Goal: Task Accomplishment & Management: Manage account settings

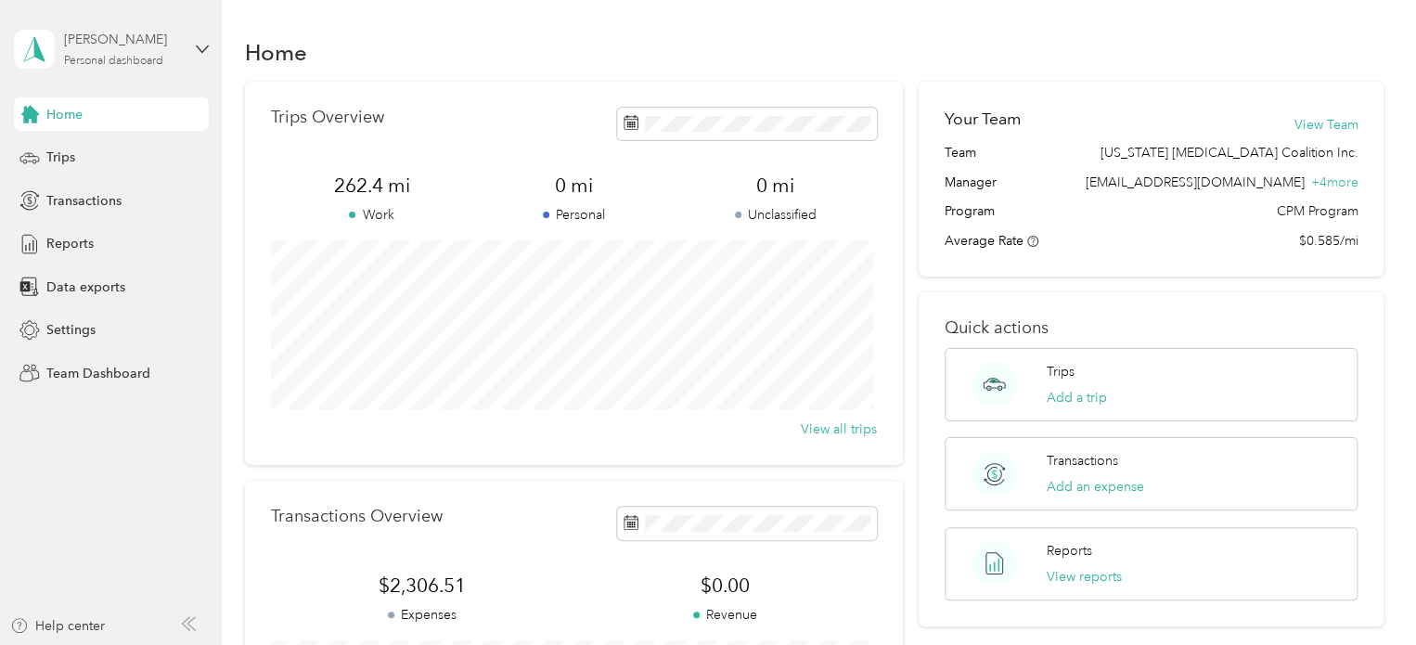
click at [75, 58] on div "Personal dashboard" at bounding box center [113, 61] width 99 height 11
click at [72, 153] on div "Team dashboard" at bounding box center [79, 152] width 99 height 19
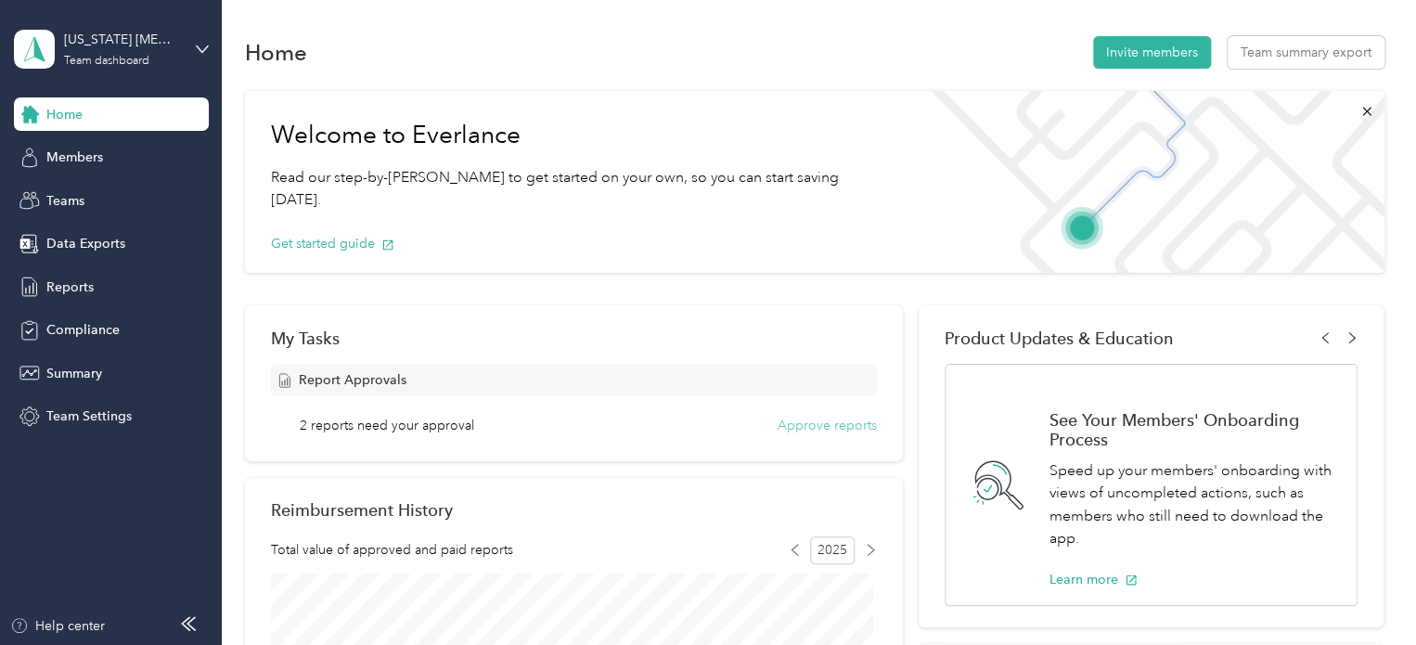
click at [851, 420] on button "Approve reports" at bounding box center [827, 425] width 99 height 19
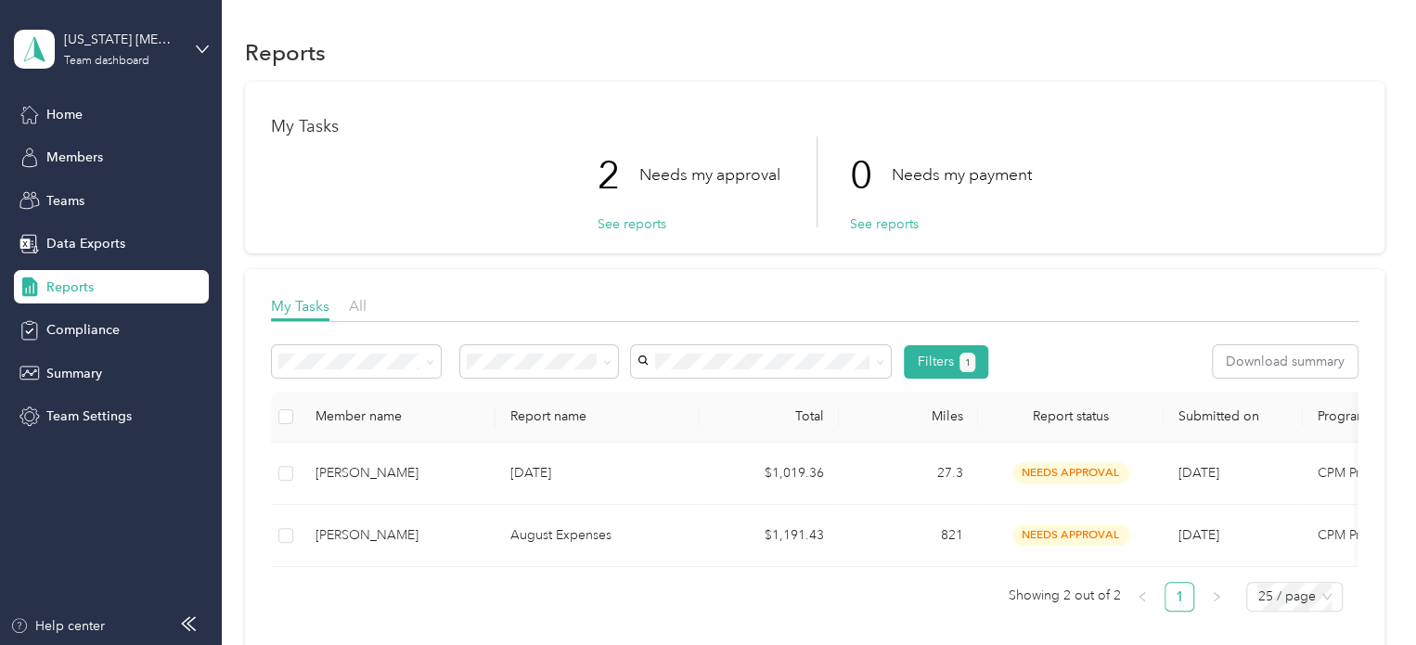
scroll to position [93, 0]
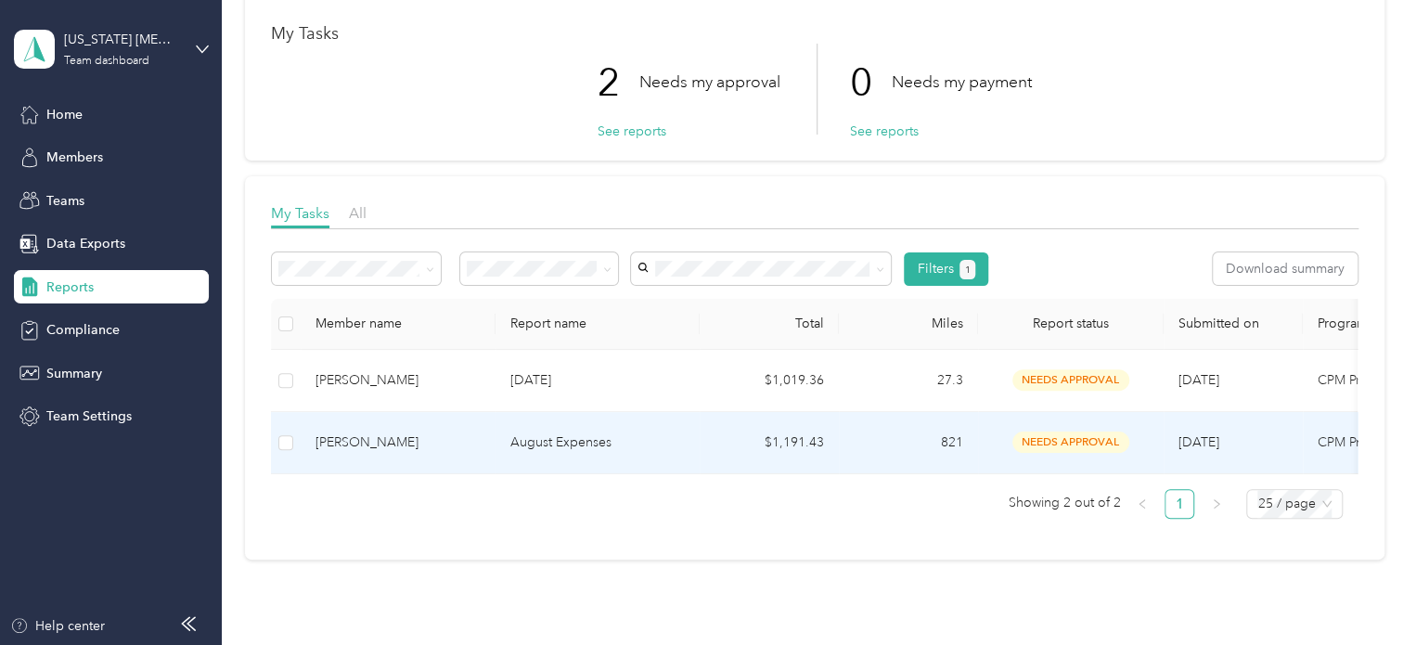
click at [601, 437] on p "August Expenses" at bounding box center [598, 443] width 175 height 20
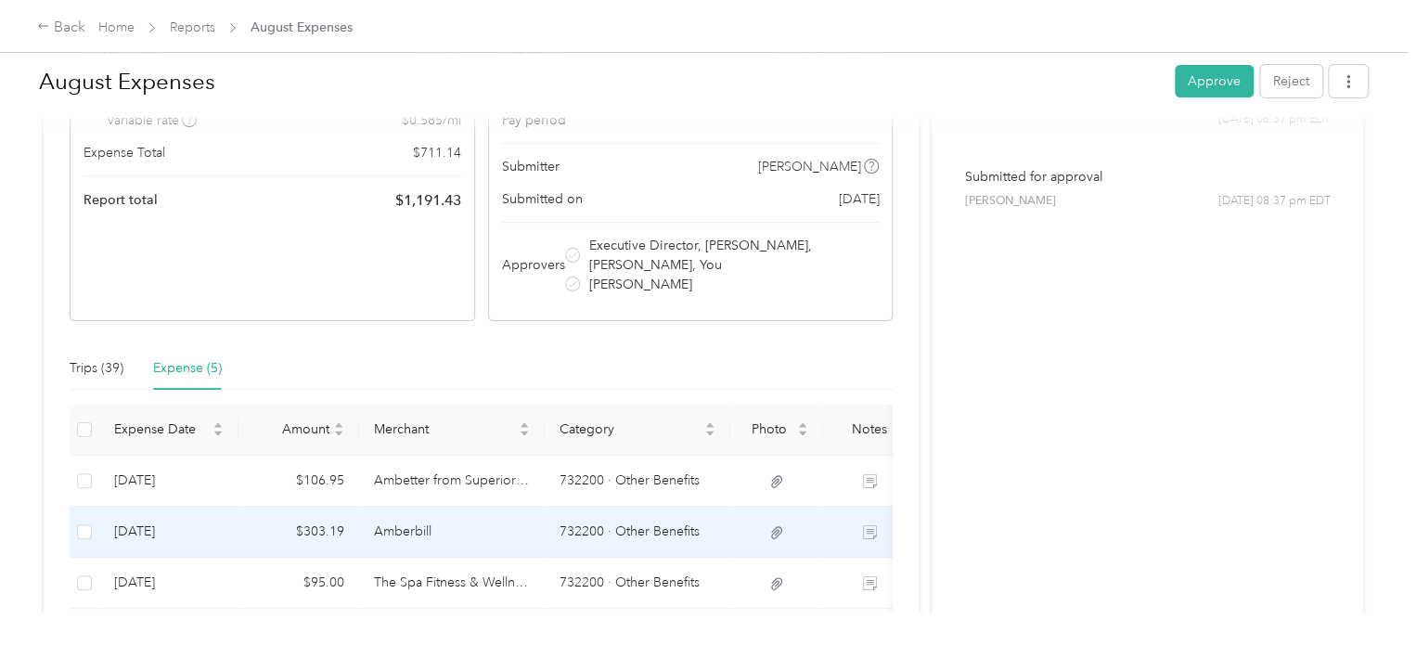
scroll to position [212, 0]
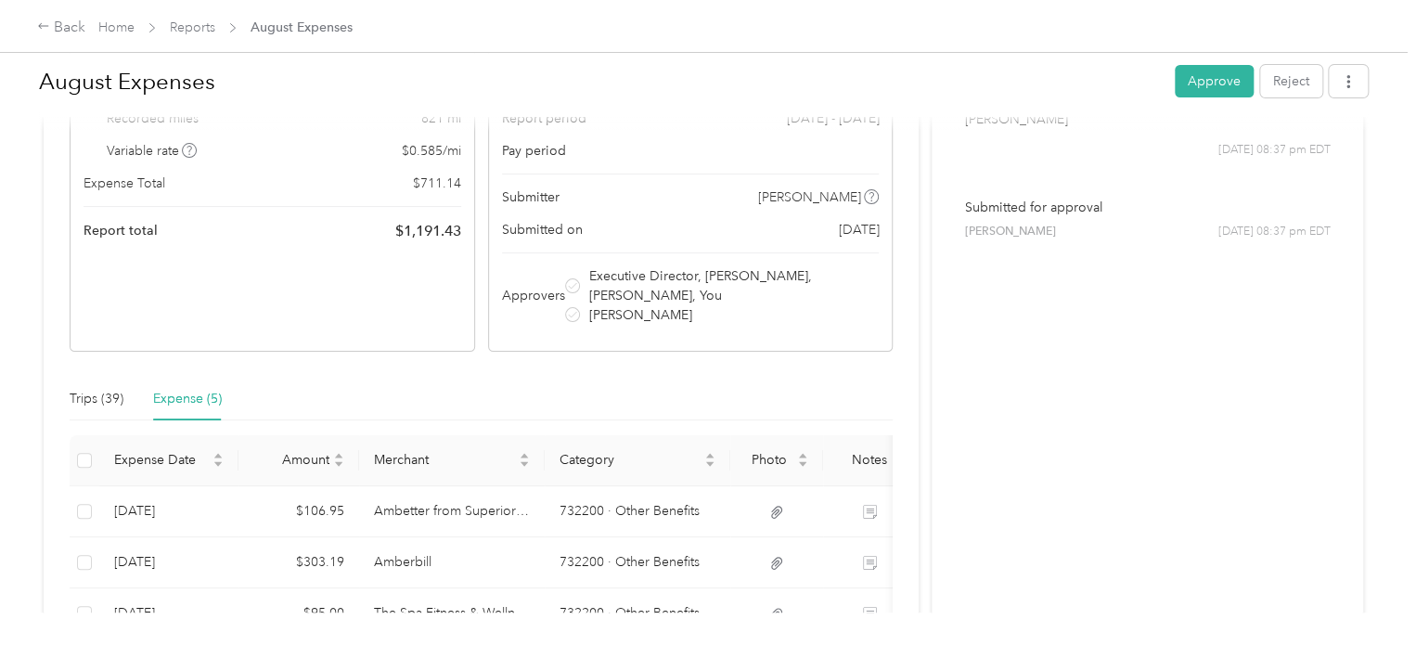
click at [178, 396] on div "Expense (5)" at bounding box center [187, 399] width 69 height 20
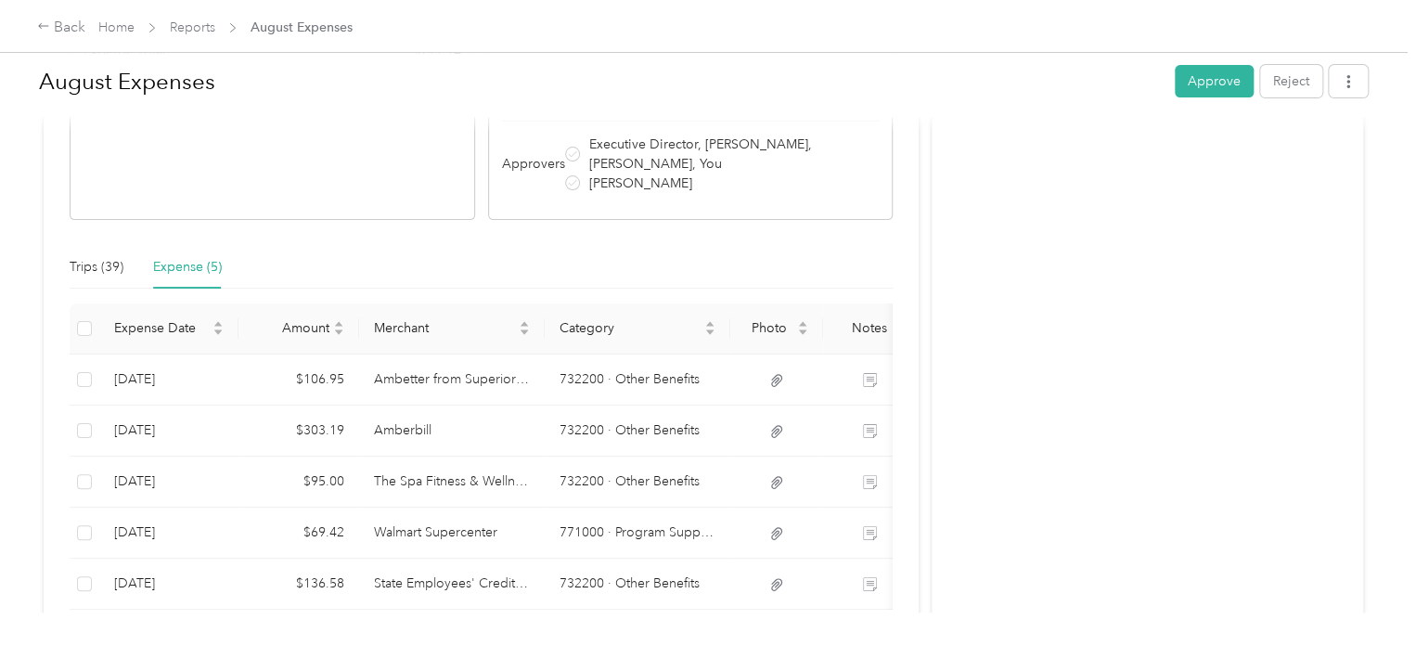
scroll to position [371, 0]
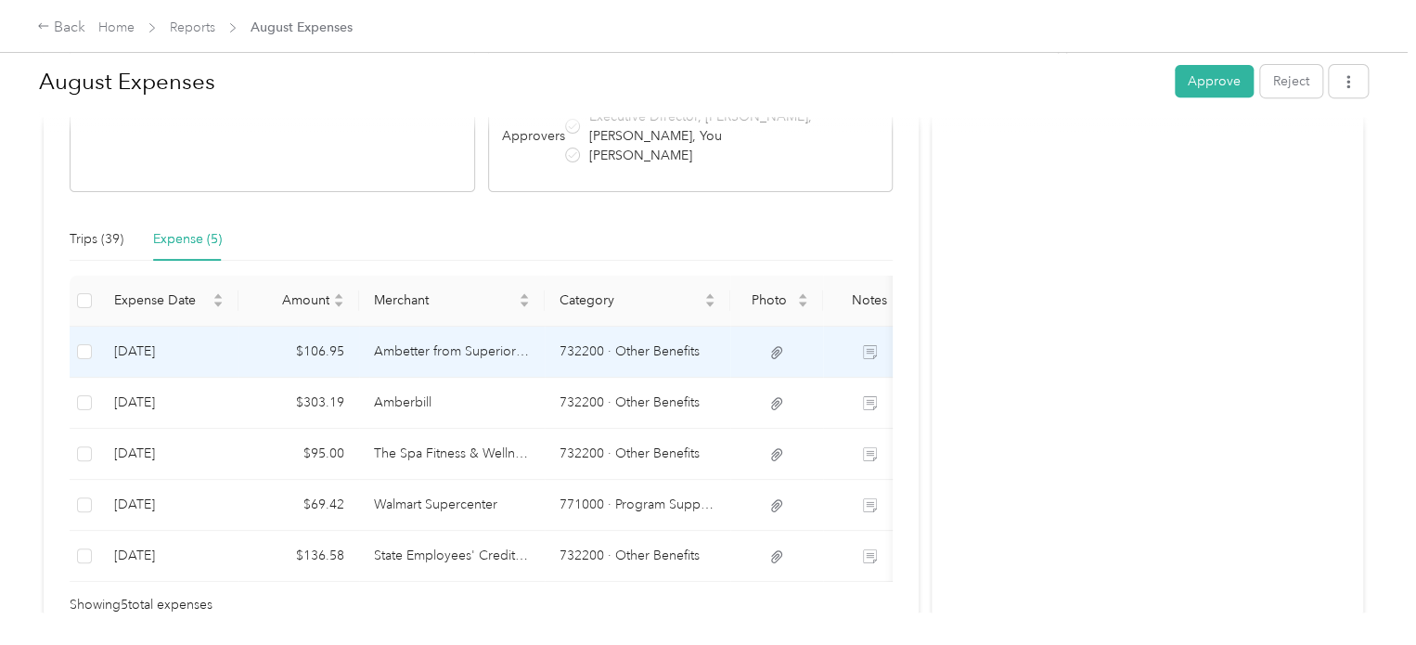
click at [436, 350] on td "Ambetter from Superior HealthPlan" at bounding box center [452, 352] width 186 height 51
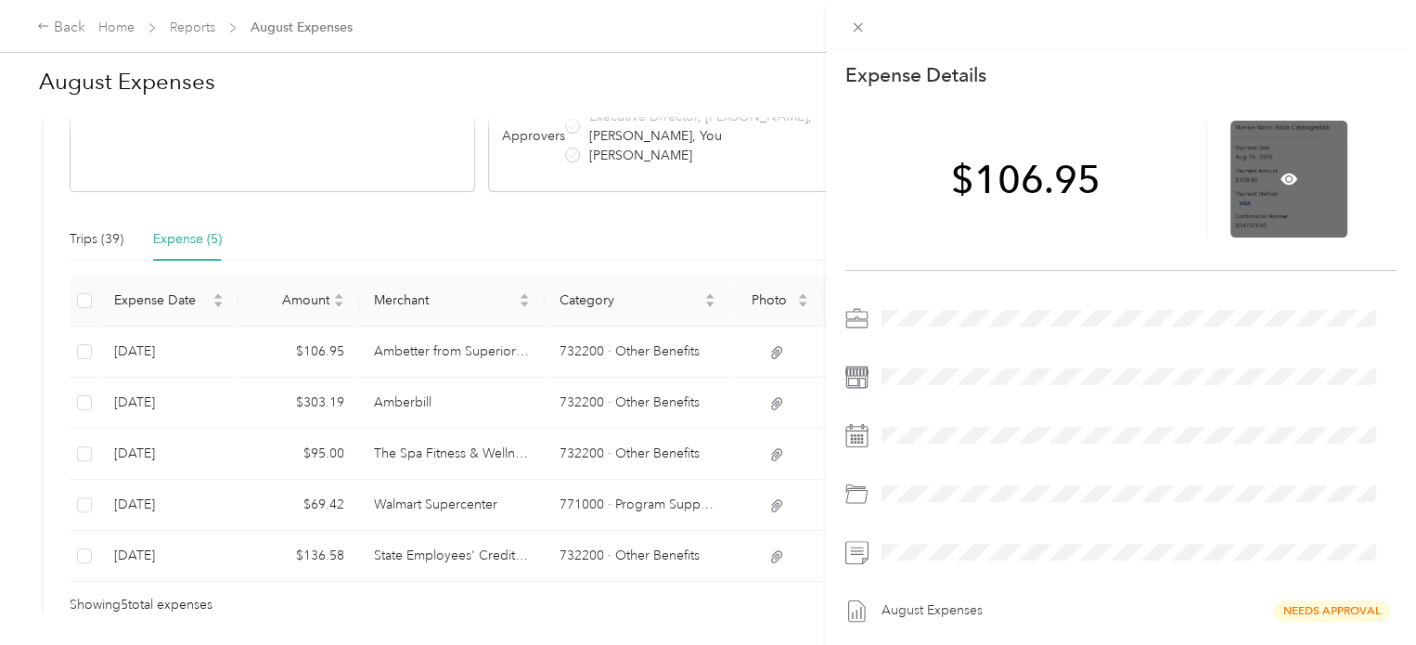
click at [1313, 162] on div at bounding box center [1289, 179] width 117 height 117
click at [1287, 178] on icon at bounding box center [1290, 179] width 6 height 6
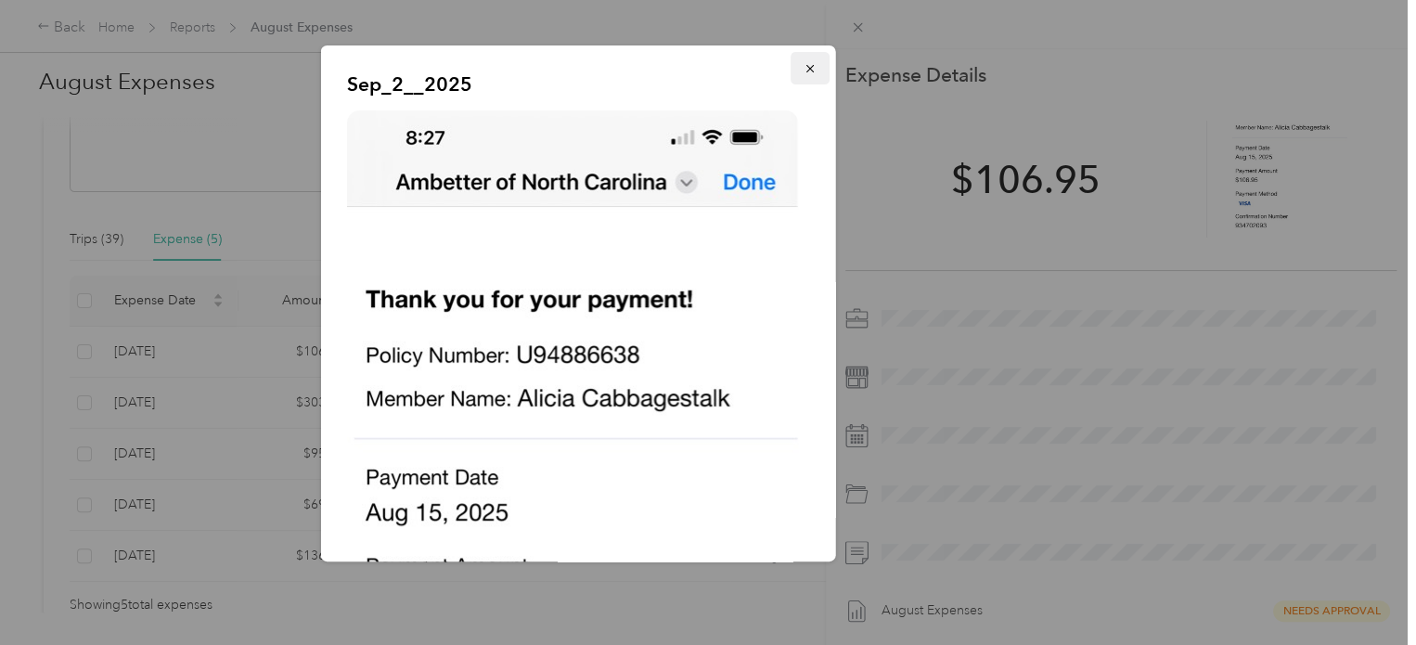
click at [791, 69] on button "button" at bounding box center [810, 68] width 39 height 32
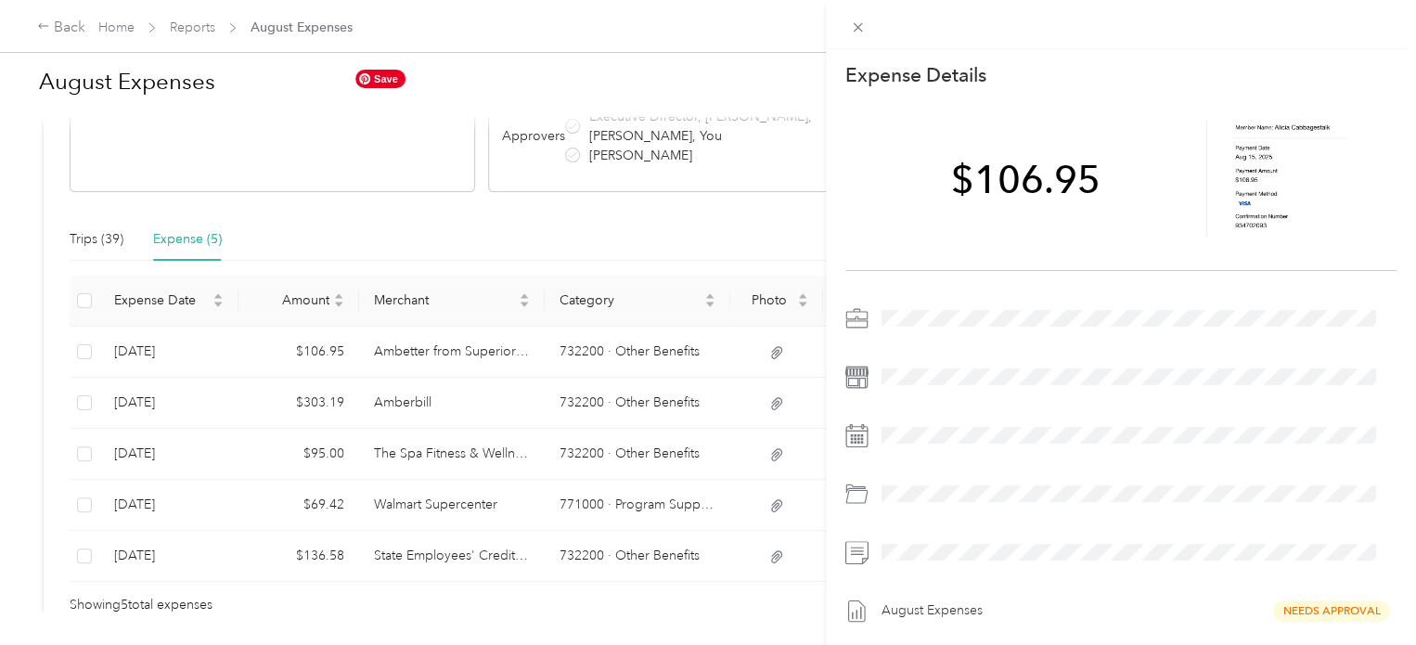
click at [442, 404] on div "This expense cannot be edited because it is either under review, approved, or p…" at bounding box center [708, 322] width 1416 height 645
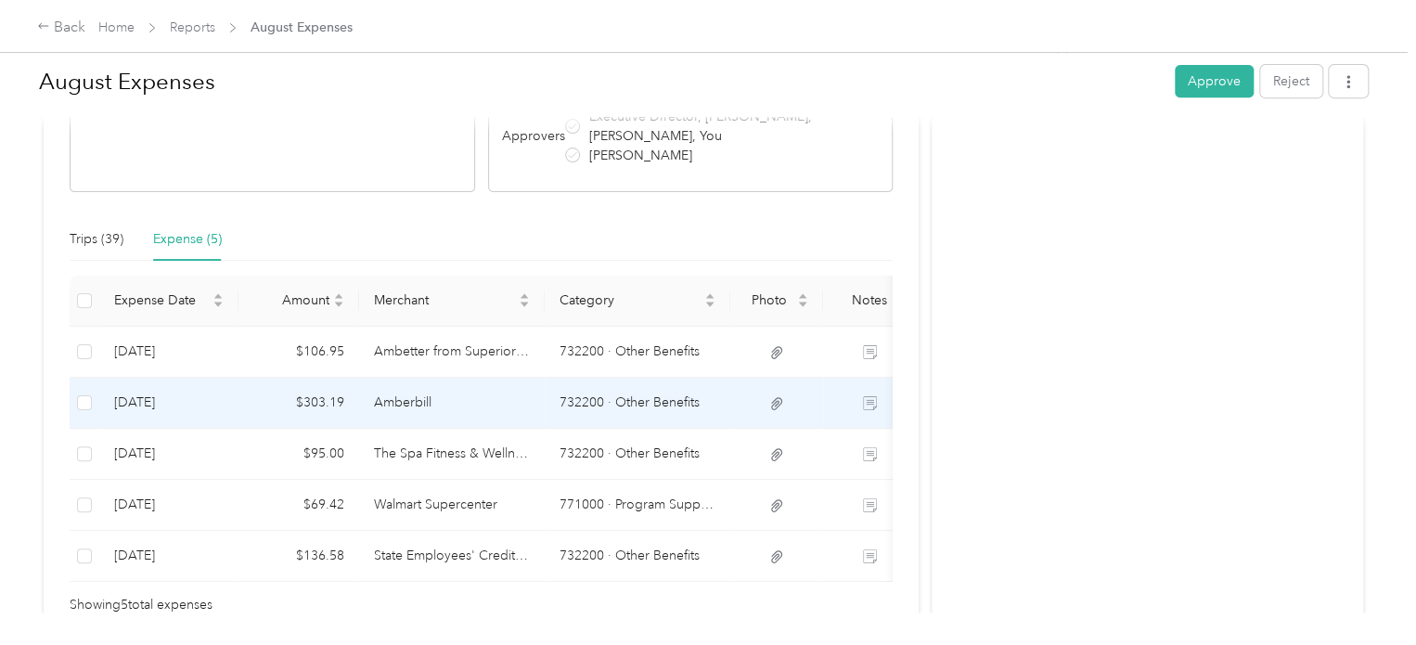
click at [396, 400] on td "Amberbill" at bounding box center [452, 403] width 186 height 51
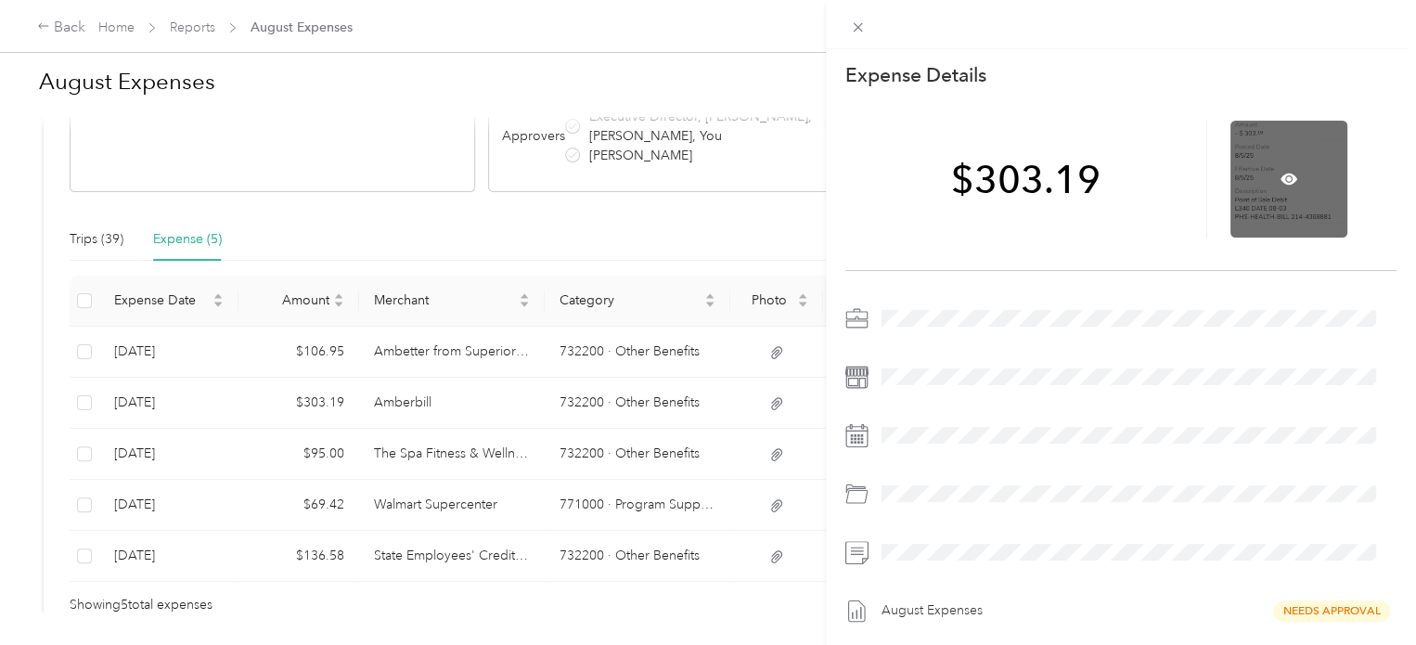
click at [1311, 152] on div at bounding box center [1289, 179] width 117 height 117
click at [1281, 174] on icon at bounding box center [1289, 179] width 17 height 11
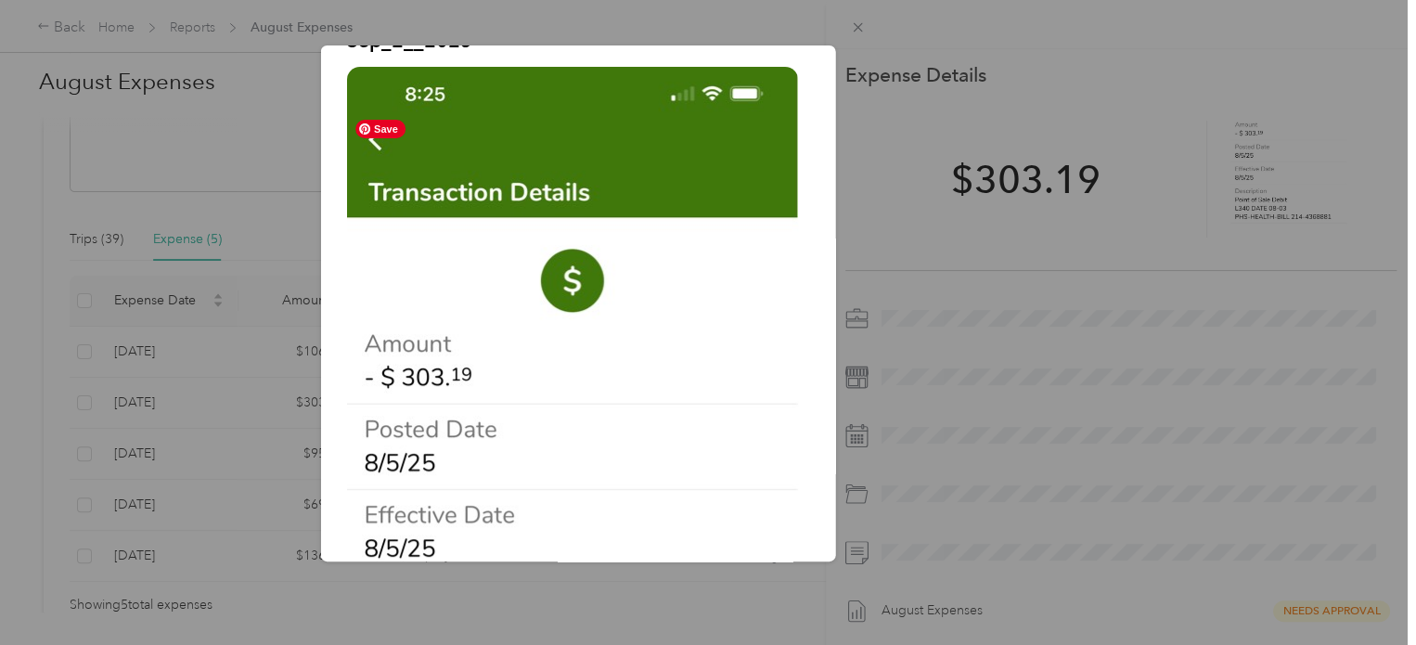
scroll to position [0, 0]
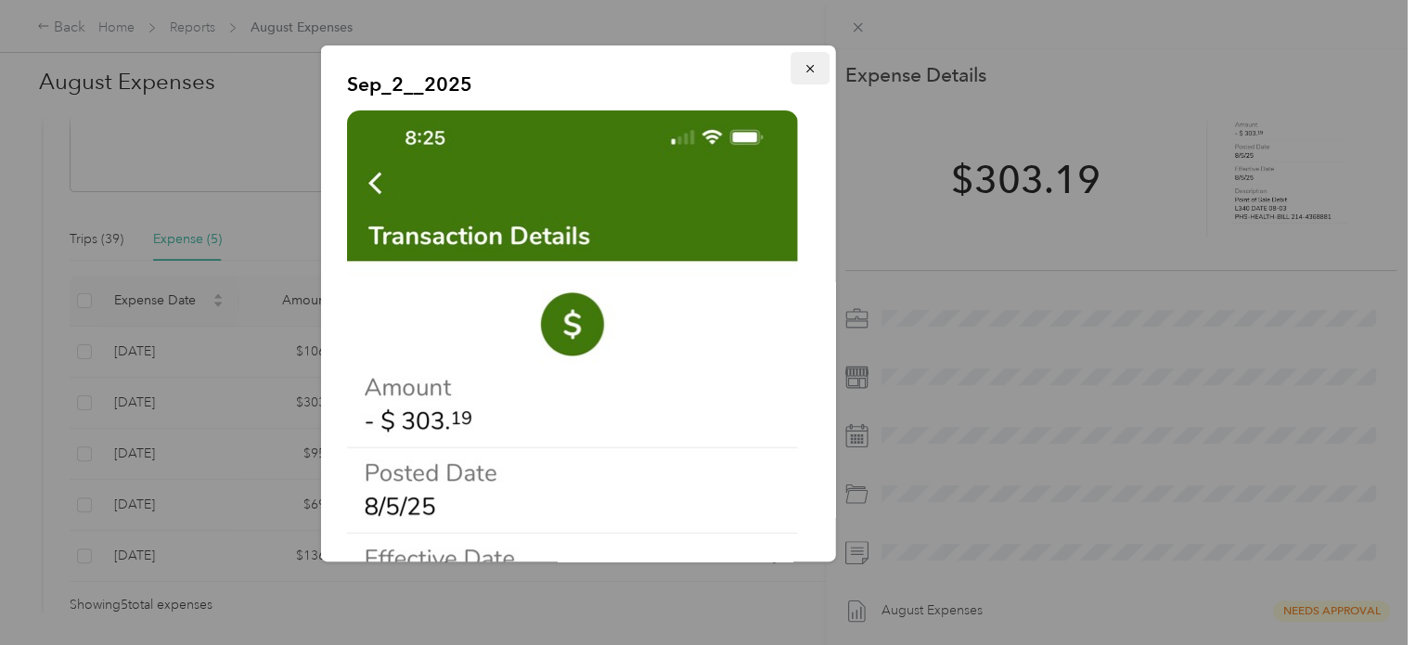
click at [804, 65] on icon "button" at bounding box center [810, 68] width 13 height 13
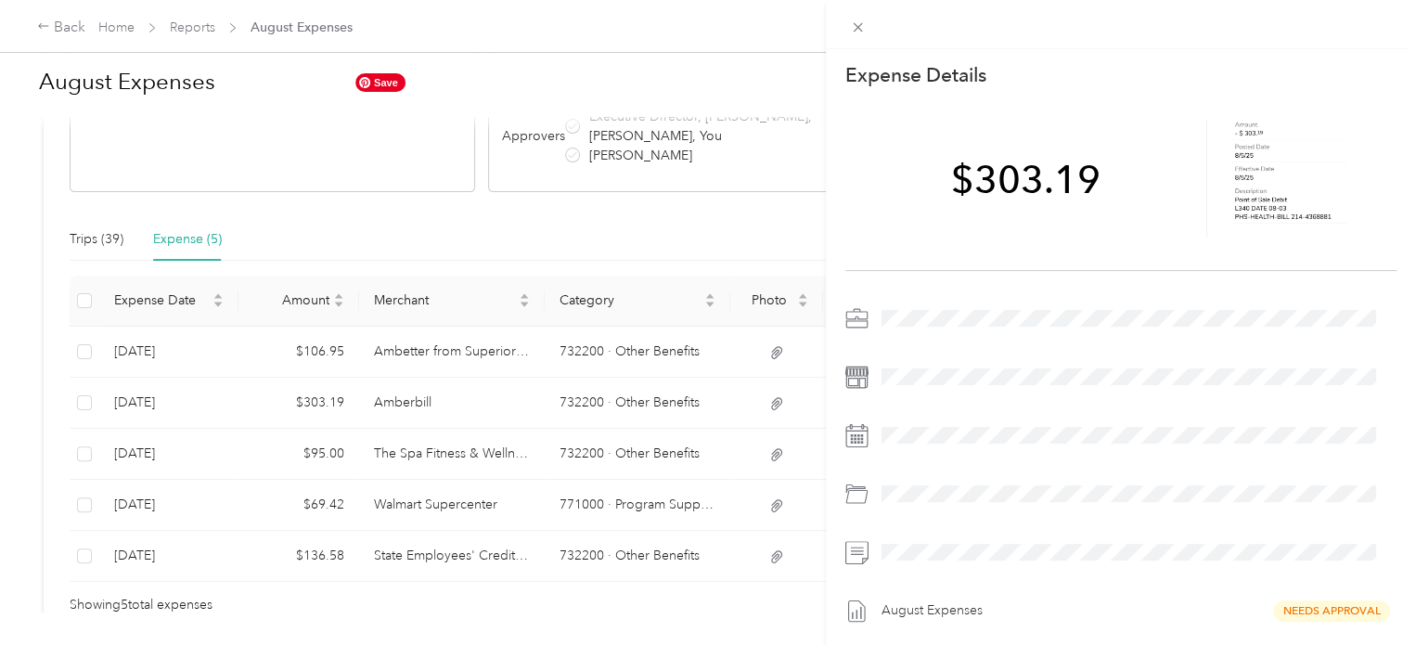
click at [475, 457] on div "This expense cannot be edited because it is either under review, approved, or p…" at bounding box center [708, 322] width 1416 height 645
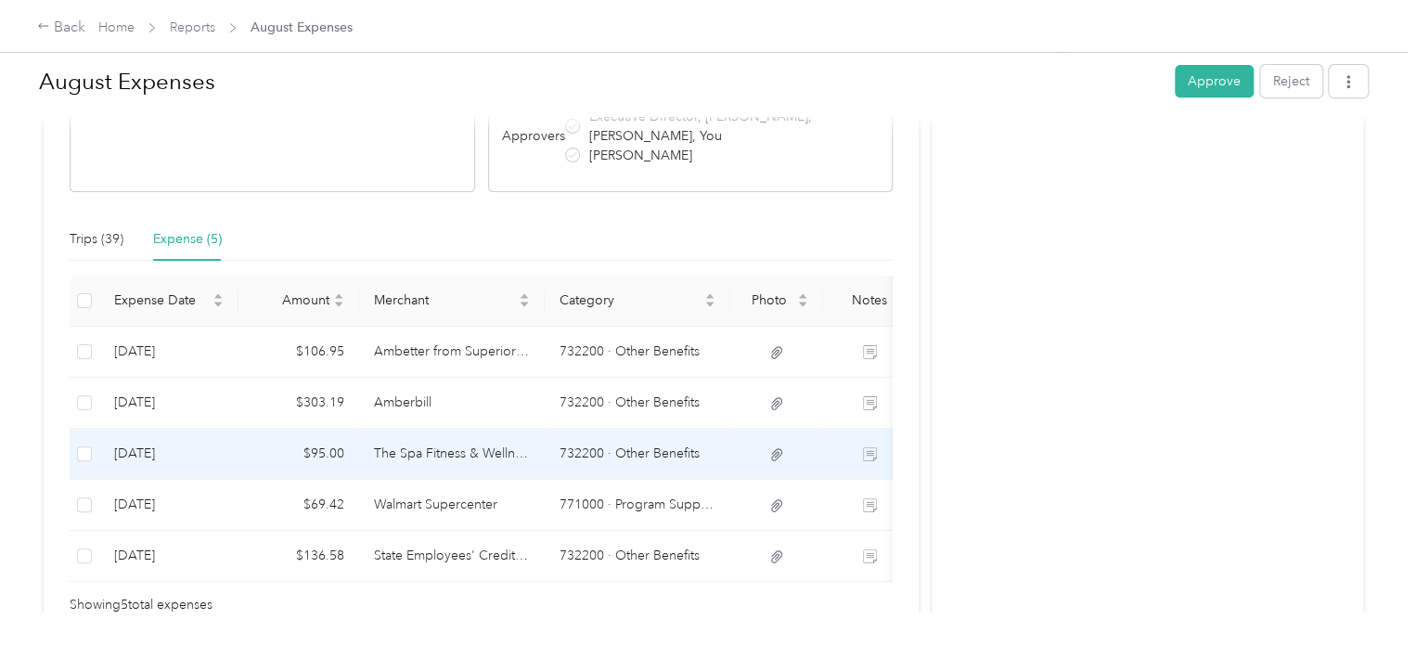
click at [479, 452] on td "The Spa Fitness & Wellness Center" at bounding box center [452, 454] width 186 height 51
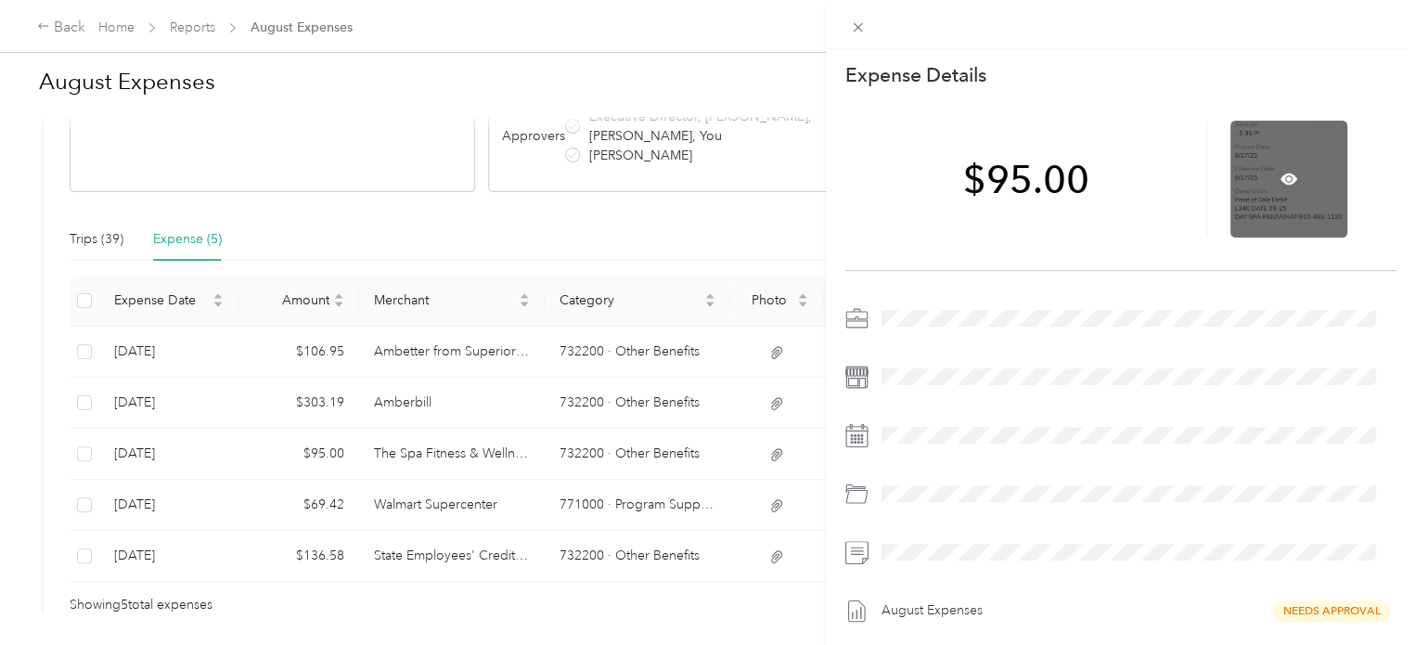
click at [1291, 181] on div at bounding box center [1289, 179] width 117 height 117
click at [1281, 174] on icon at bounding box center [1289, 179] width 17 height 17
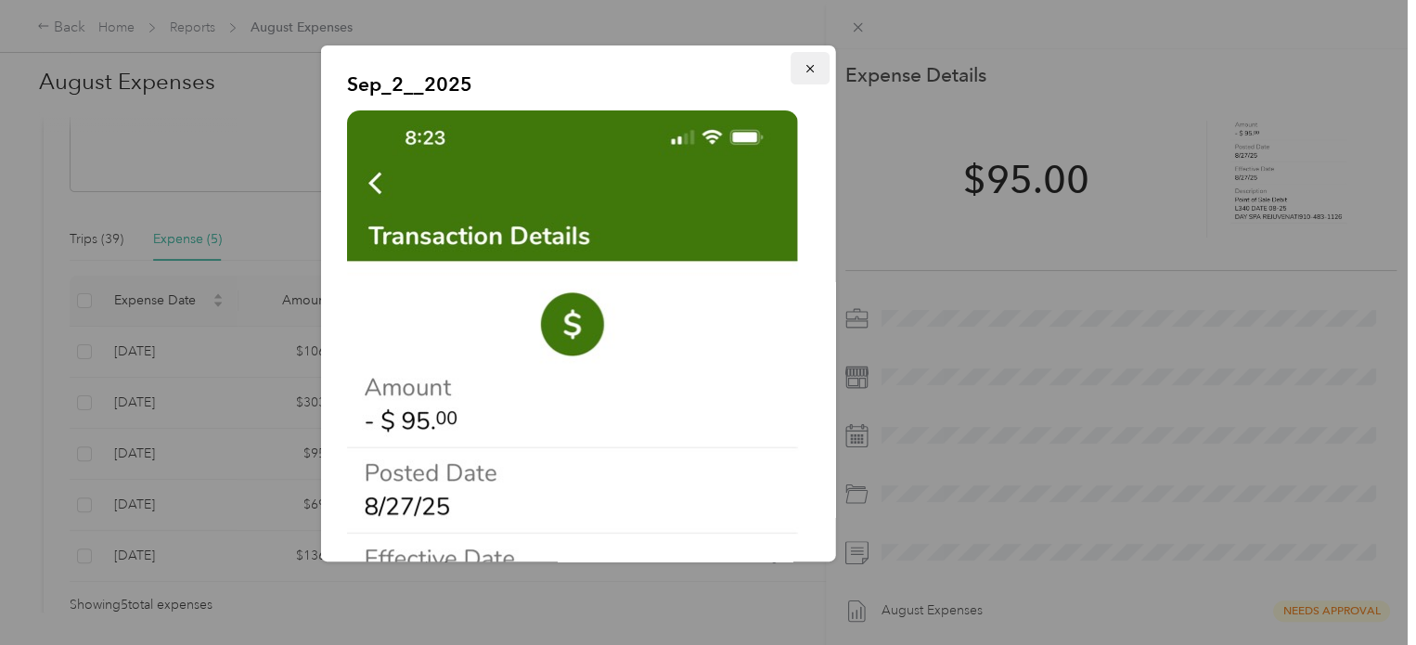
click at [791, 62] on button "button" at bounding box center [810, 68] width 39 height 32
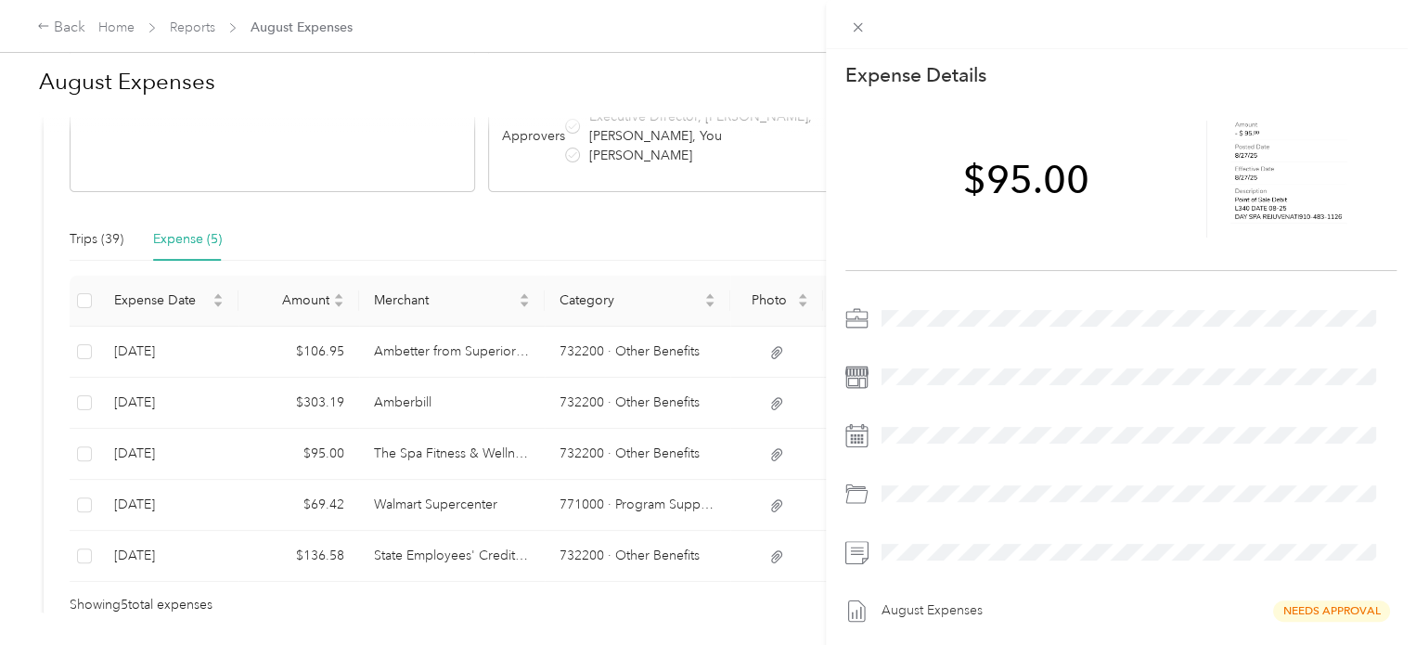
click at [475, 498] on div "This expense cannot be edited because it is either under review, approved, or p…" at bounding box center [708, 322] width 1416 height 645
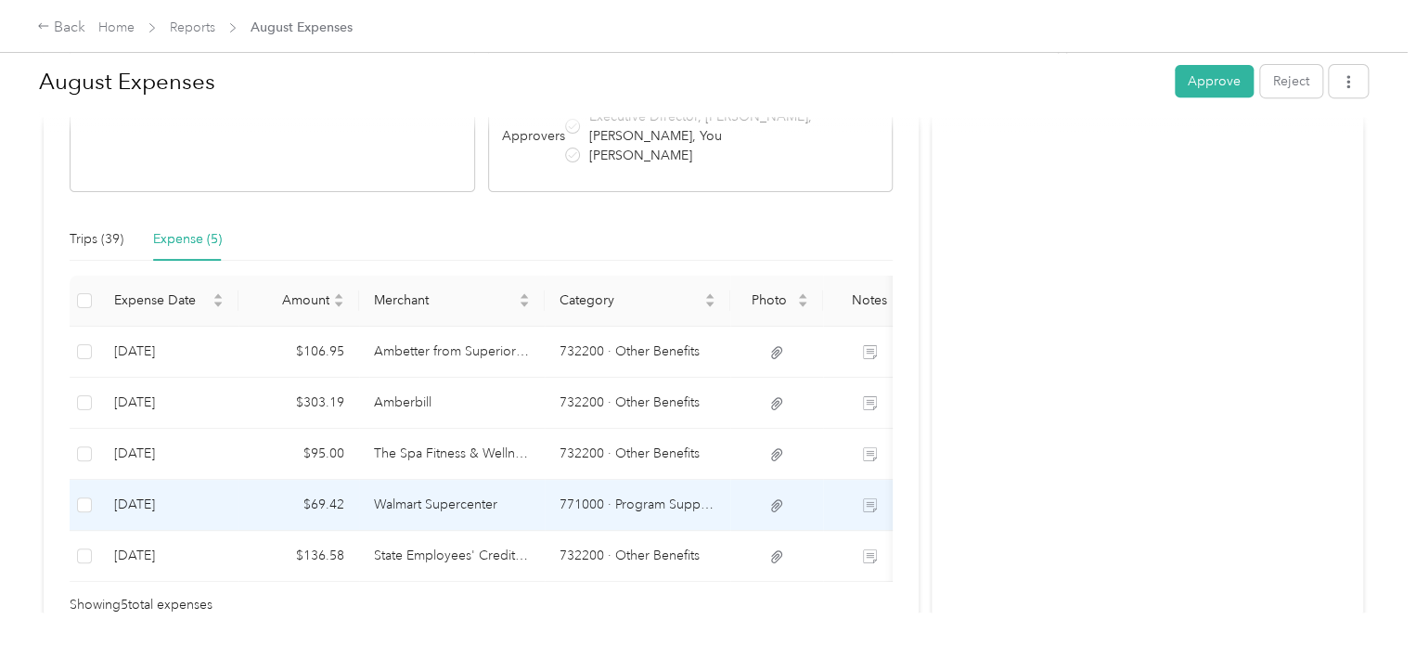
click at [520, 516] on td "Walmart Supercenter" at bounding box center [452, 505] width 186 height 51
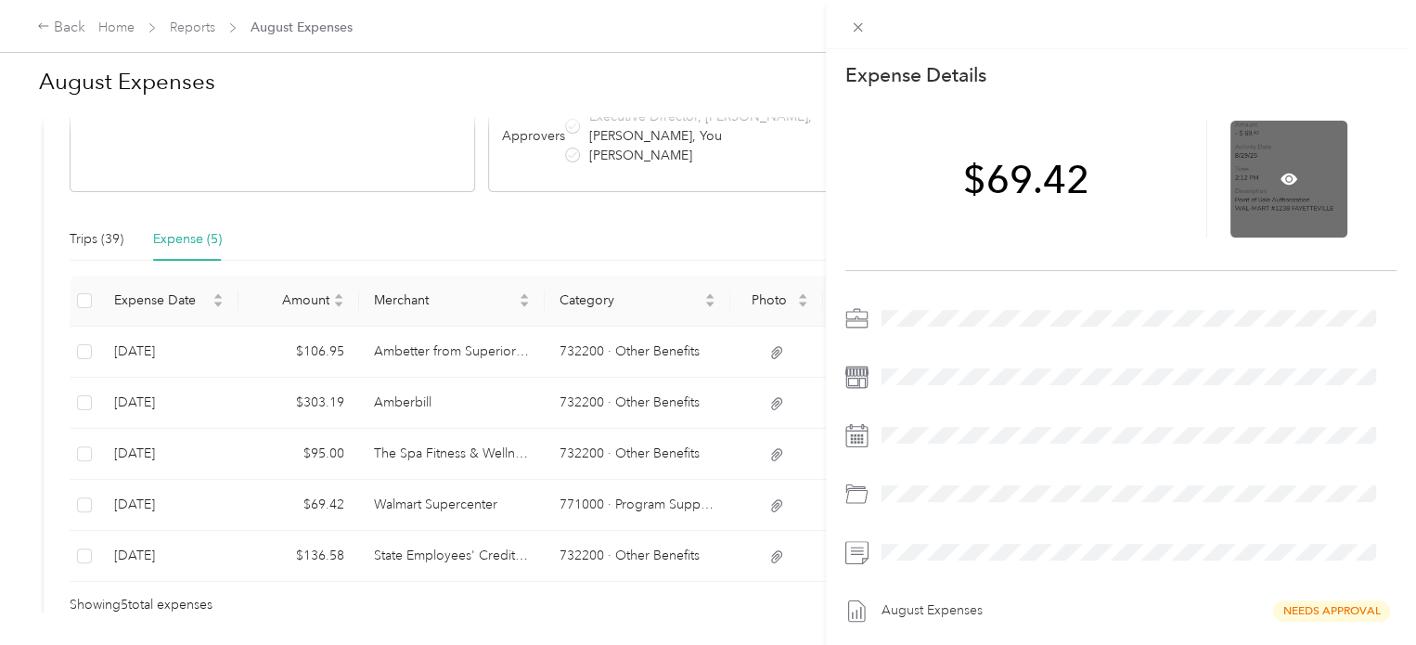
click at [1305, 172] on div at bounding box center [1289, 179] width 117 height 117
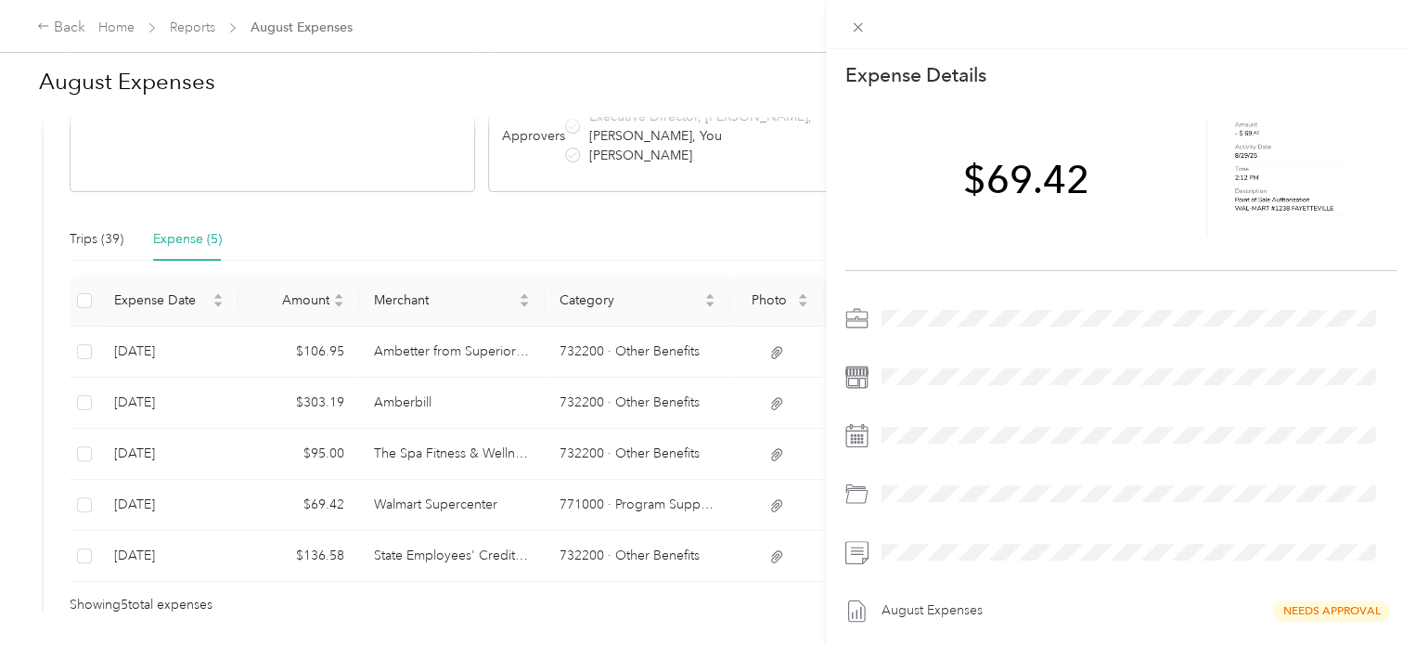
click at [478, 556] on div "This expense cannot be edited because it is either under review, approved, or p…" at bounding box center [708, 322] width 1416 height 645
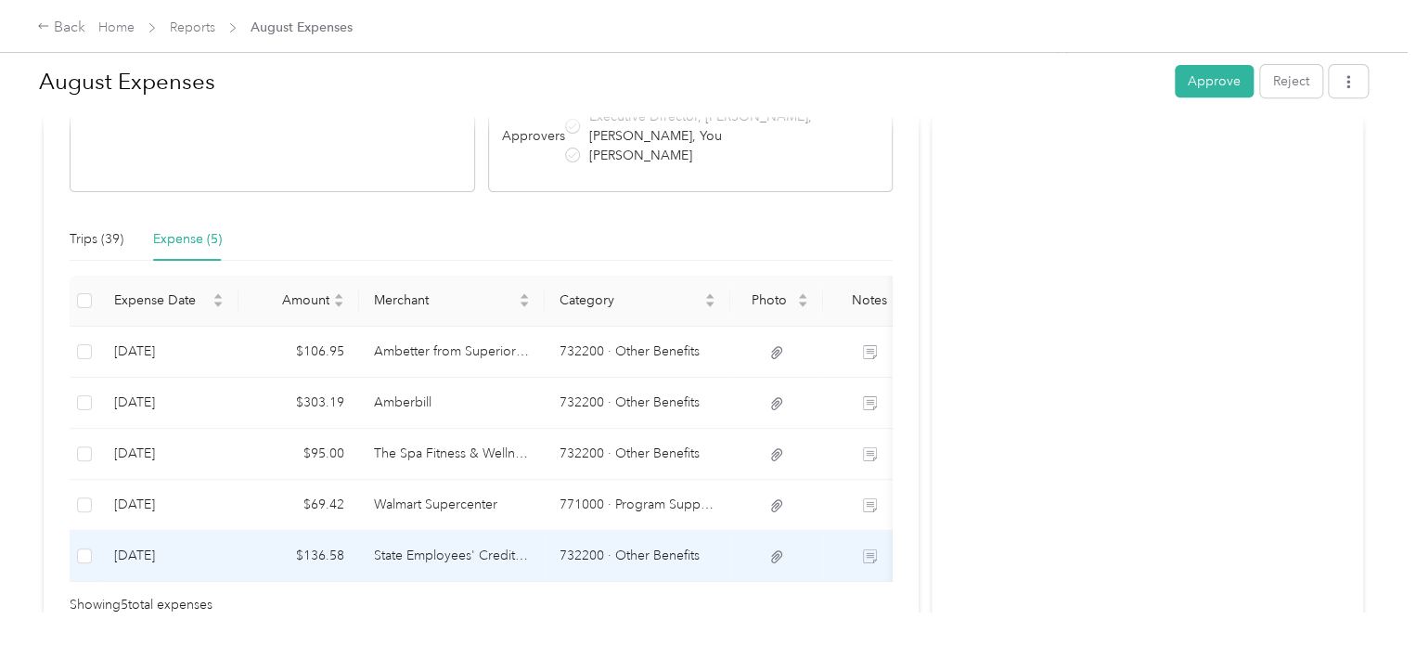
click at [435, 556] on td "State Employees' Credit Union" at bounding box center [452, 556] width 186 height 51
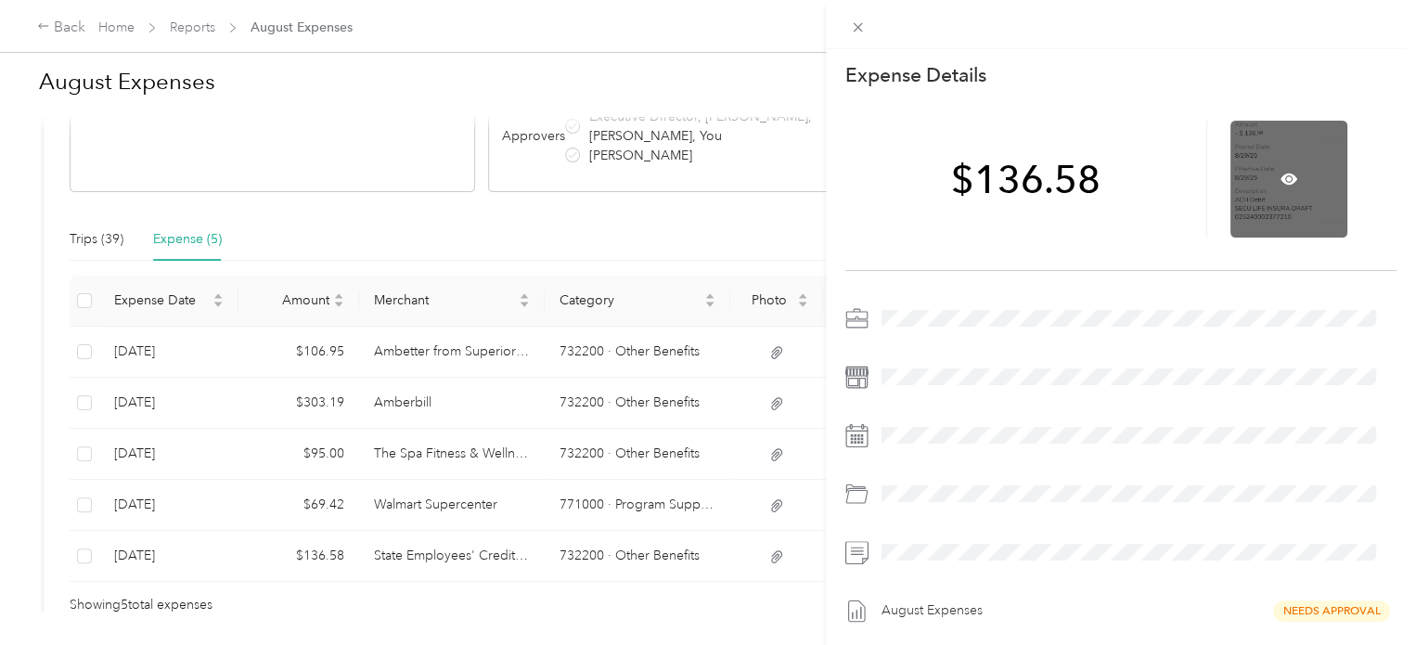
click at [1312, 179] on div at bounding box center [1289, 179] width 117 height 117
click at [1287, 175] on icon at bounding box center [1289, 179] width 17 height 17
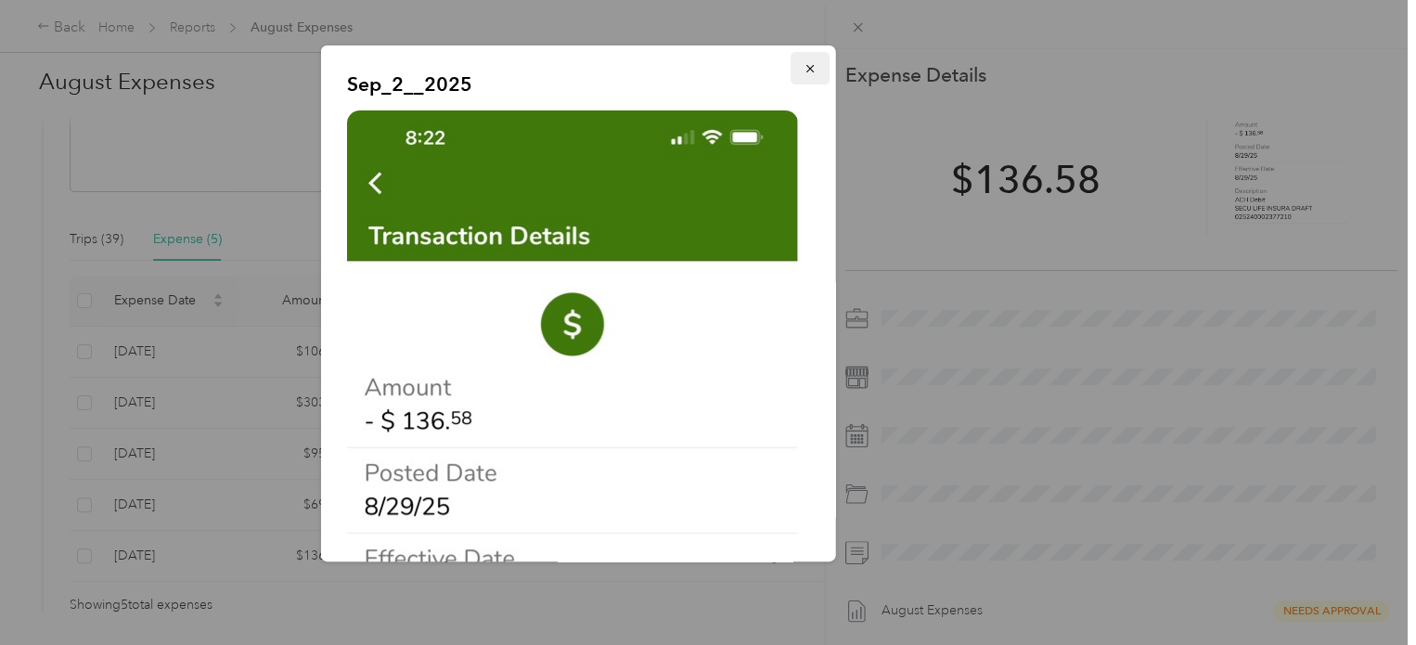
click at [804, 70] on icon "button" at bounding box center [810, 68] width 13 height 13
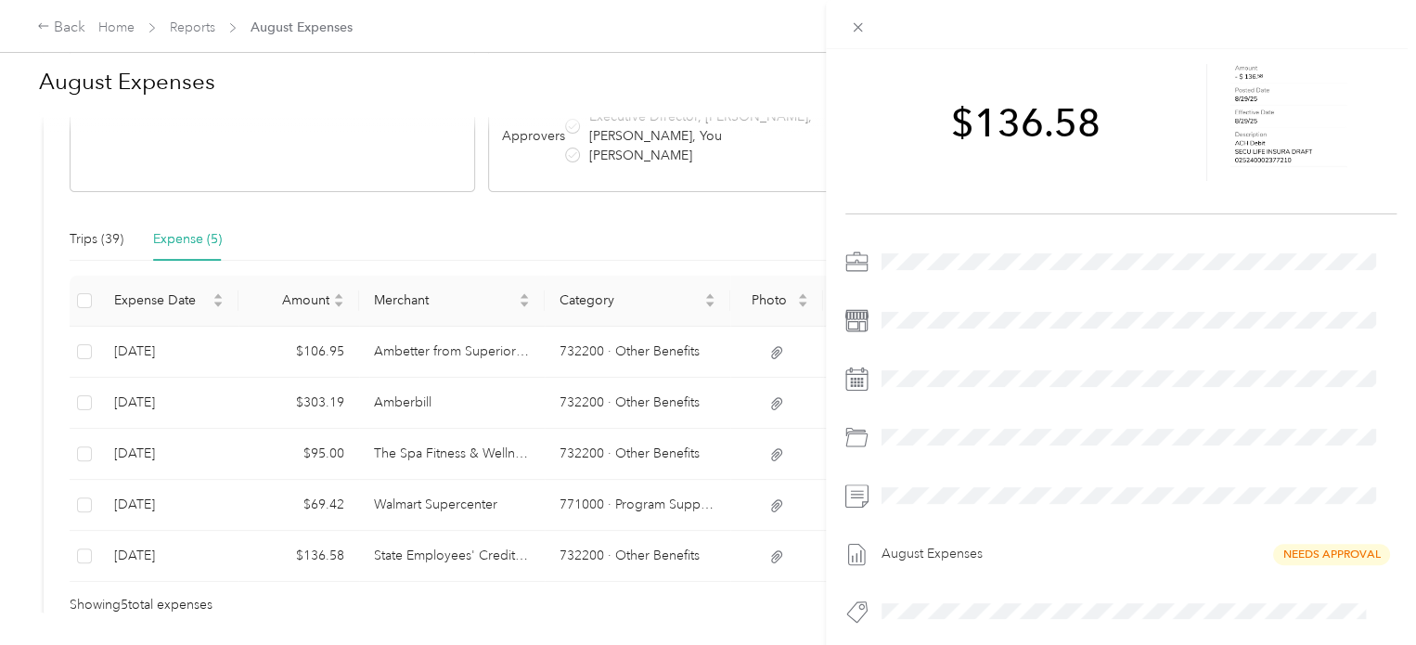
scroll to position [78, 0]
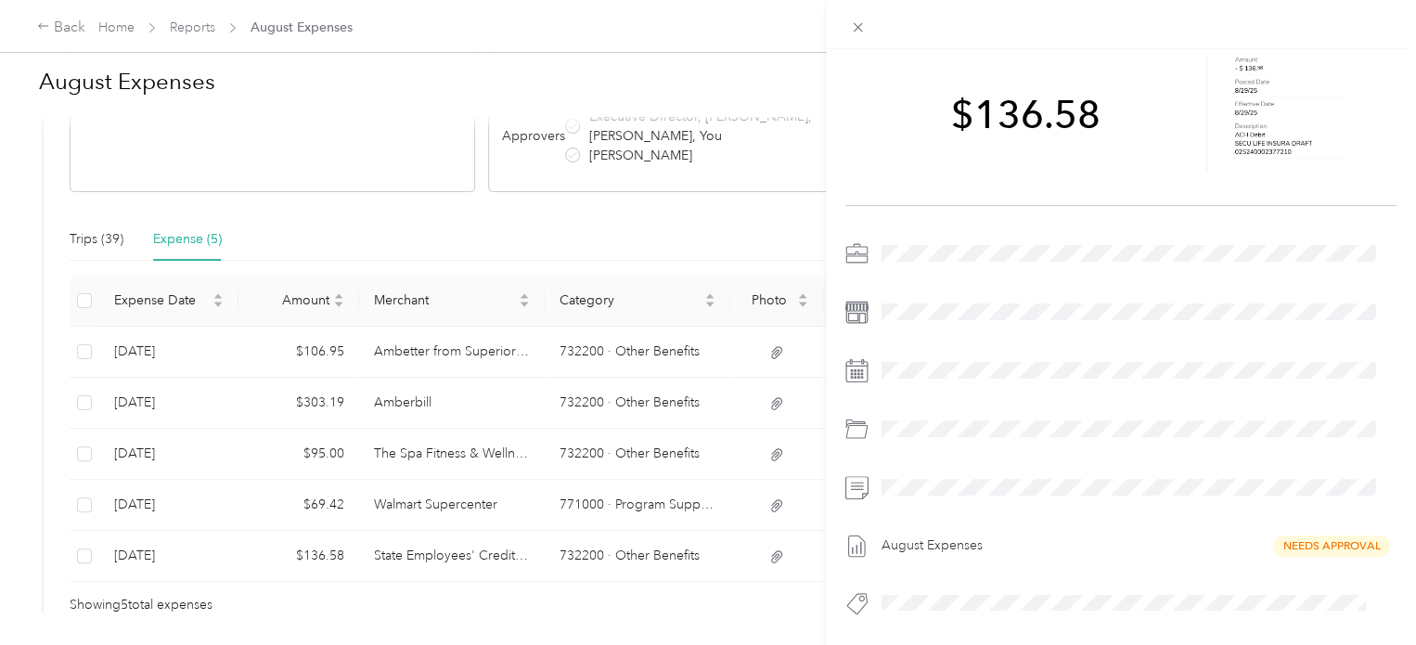
click at [96, 241] on div "This expense cannot be edited because it is either under review, approved, or p…" at bounding box center [708, 322] width 1416 height 645
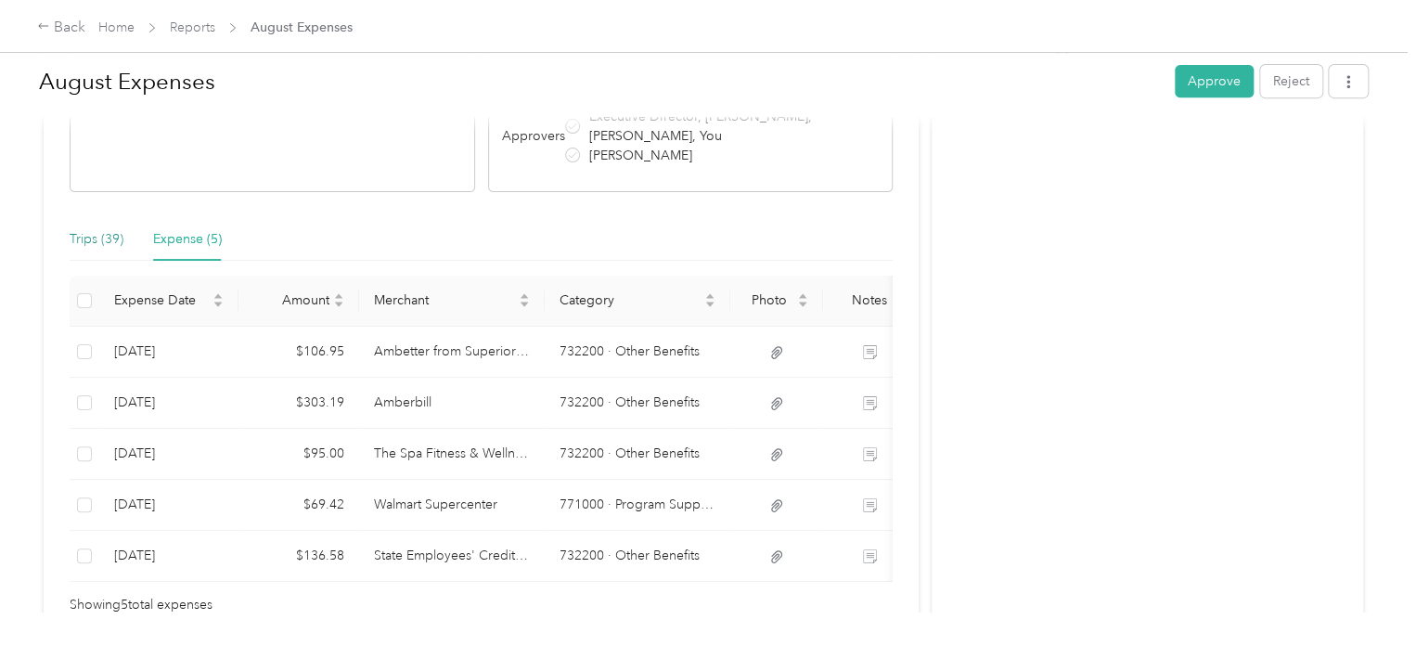
click at [100, 237] on div "Trips (39)" at bounding box center [97, 239] width 54 height 20
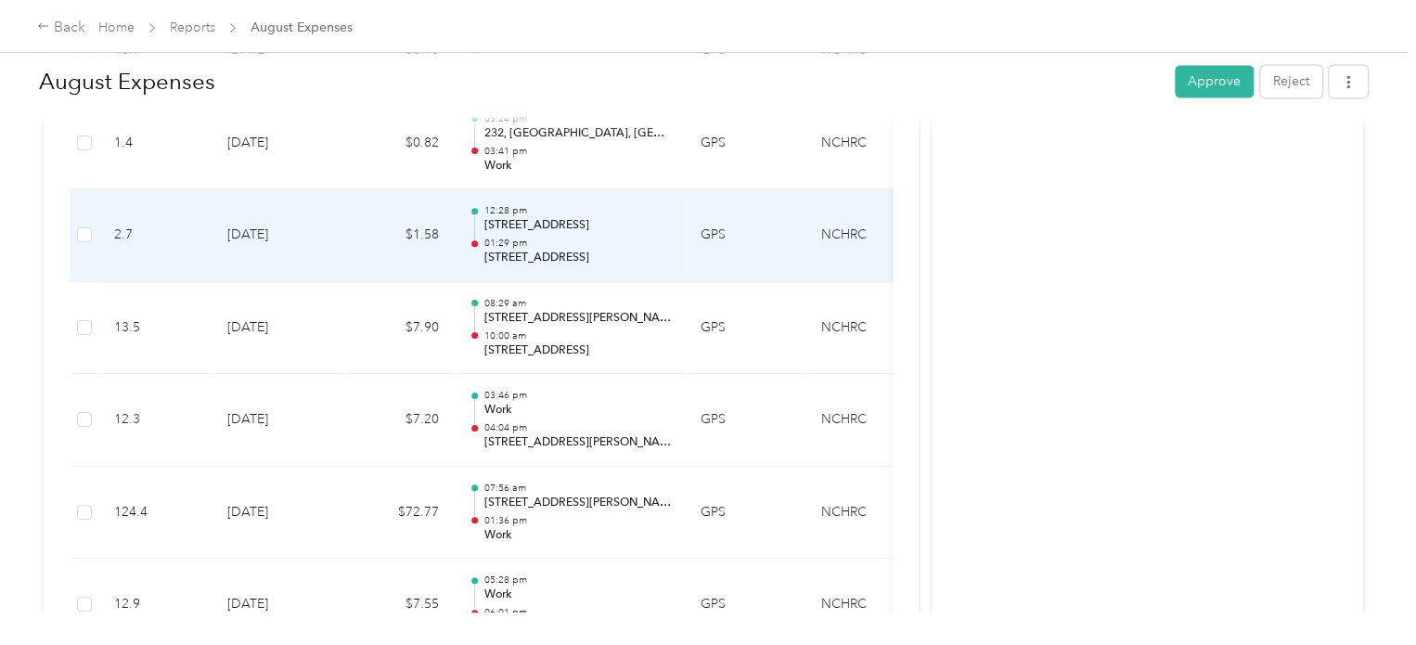
scroll to position [1392, 0]
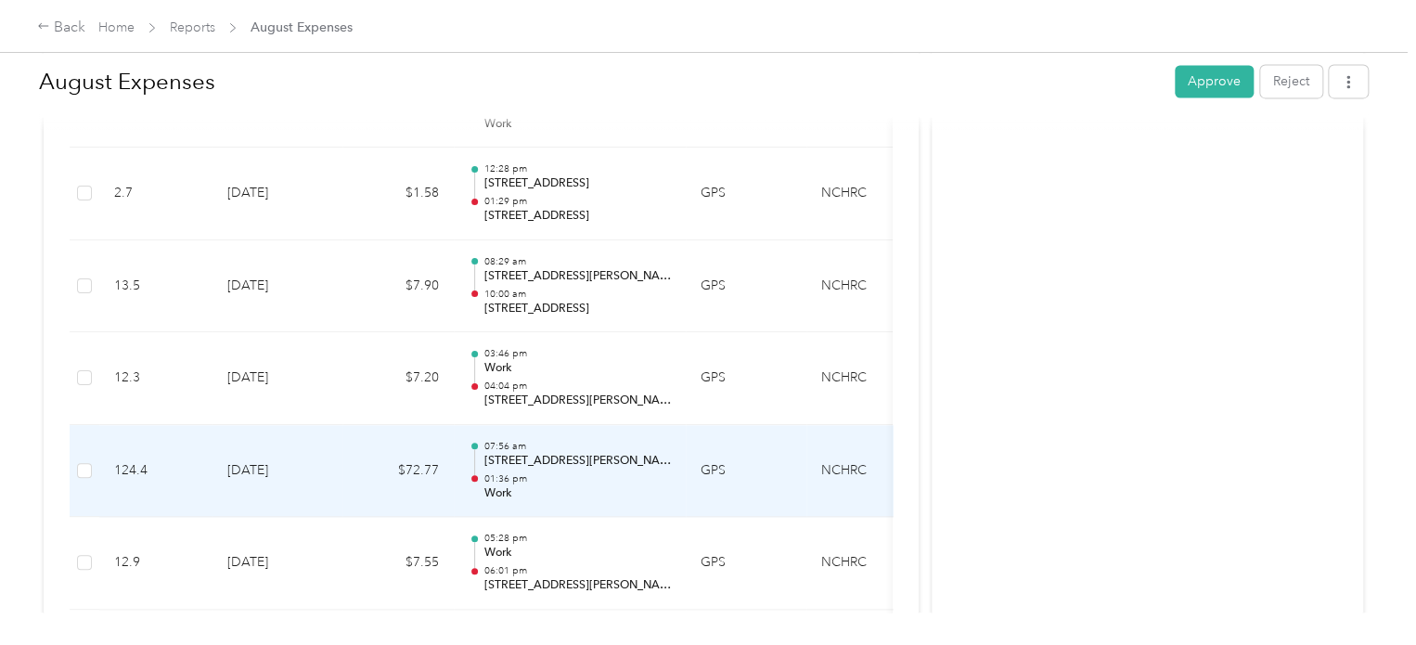
click at [331, 467] on td "[DATE]" at bounding box center [278, 471] width 130 height 93
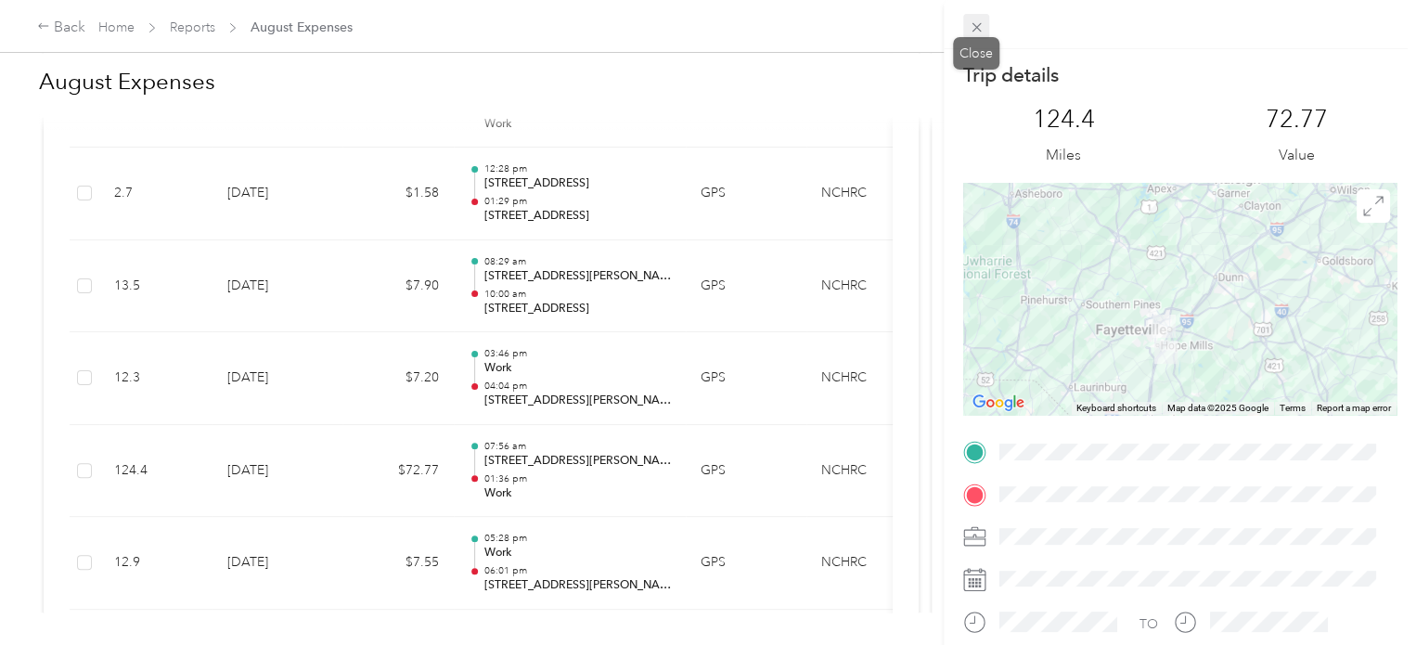
click at [978, 25] on icon at bounding box center [976, 27] width 9 height 9
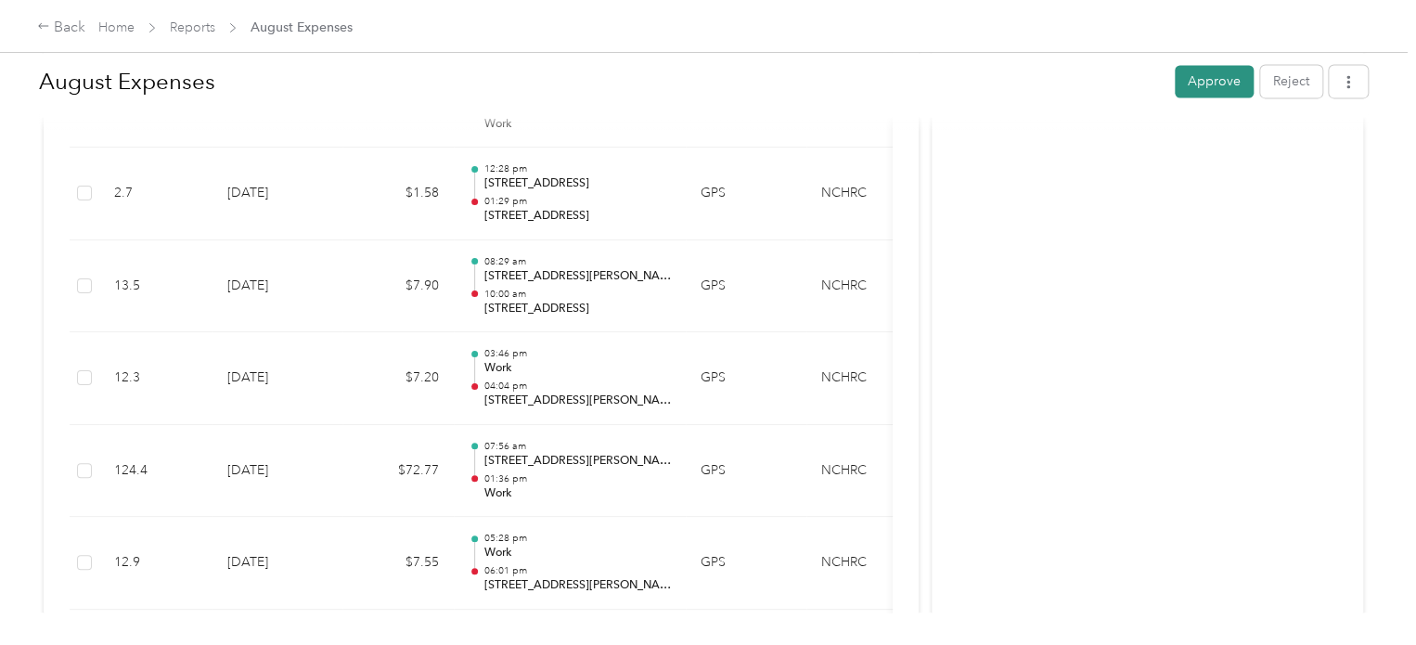
click at [1202, 88] on button "Approve" at bounding box center [1214, 81] width 79 height 32
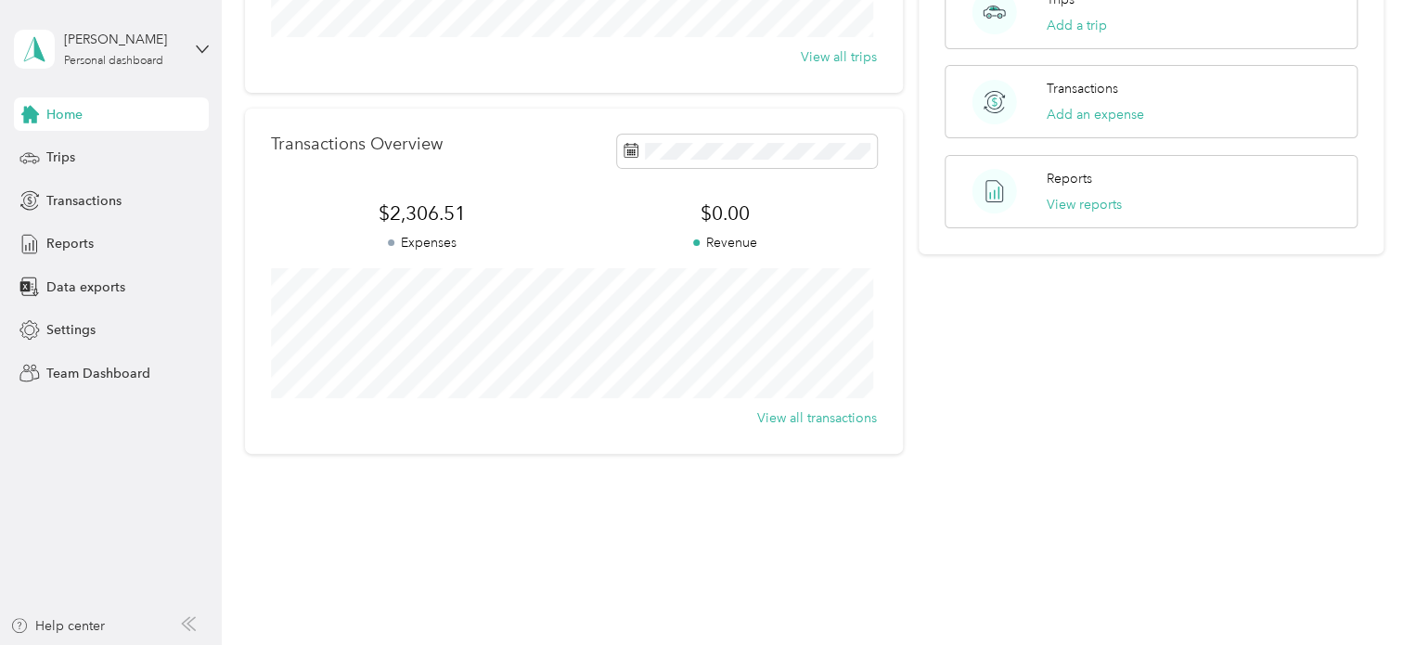
scroll to position [187, 0]
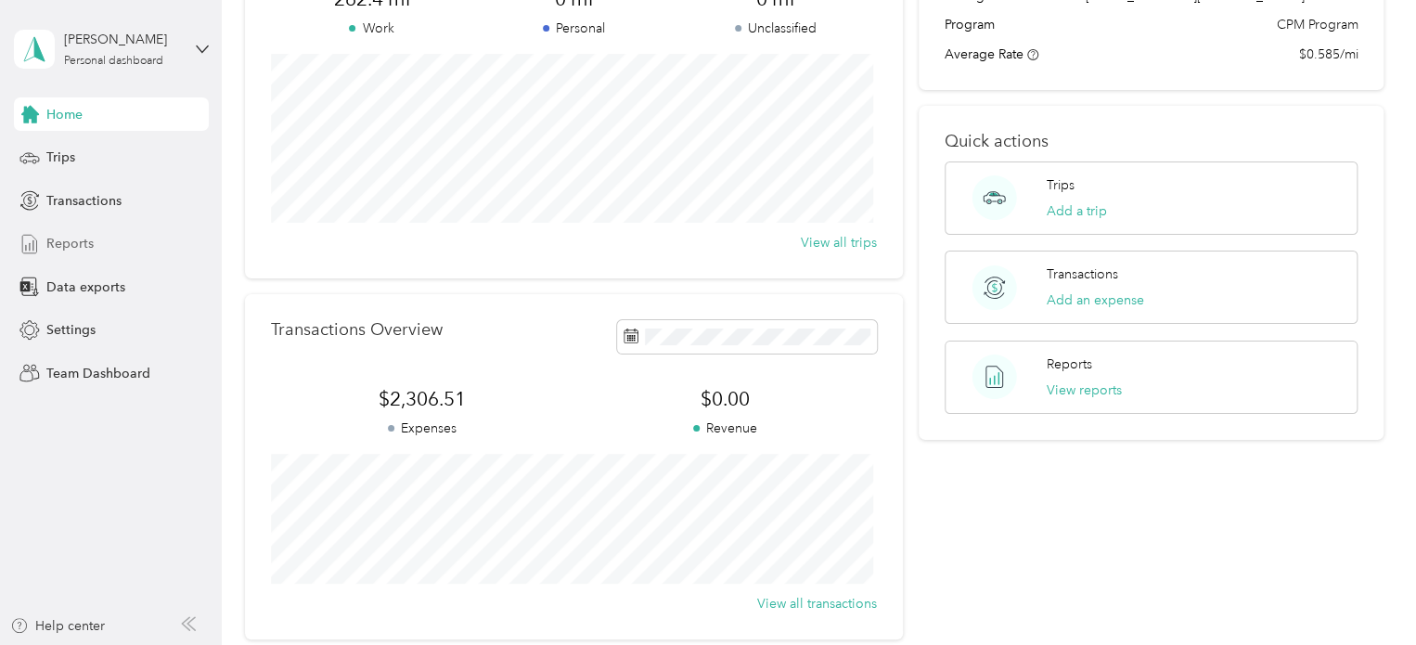
click at [65, 240] on span "Reports" at bounding box center [69, 243] width 47 height 19
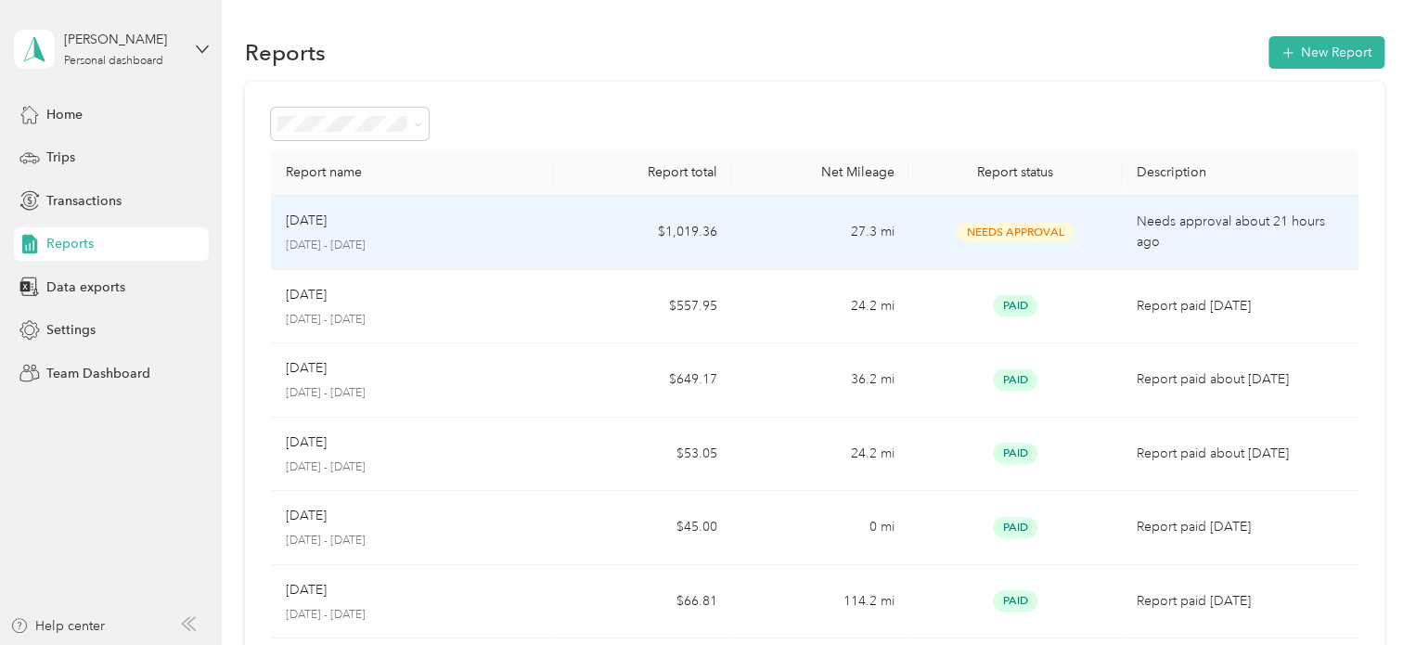
click at [441, 253] on td "Aug 2025 August 1 - 31, 2025" at bounding box center [413, 233] width 284 height 74
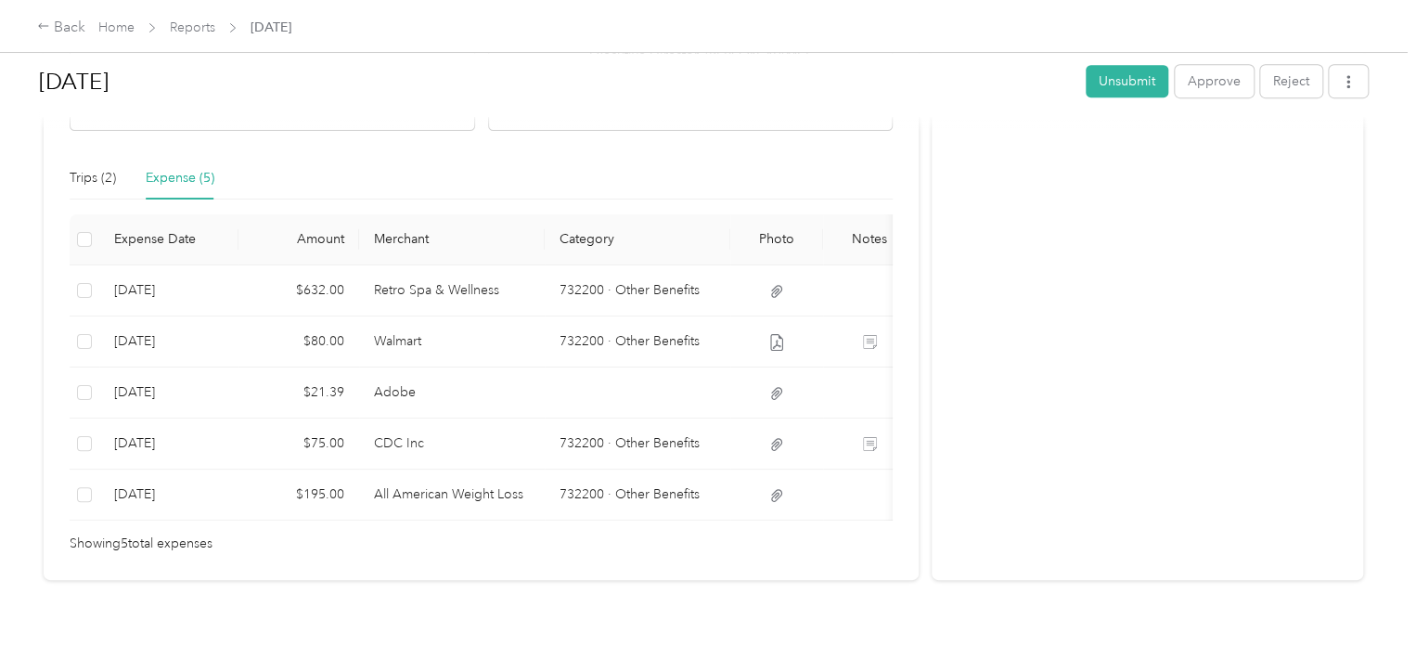
scroll to position [464, 0]
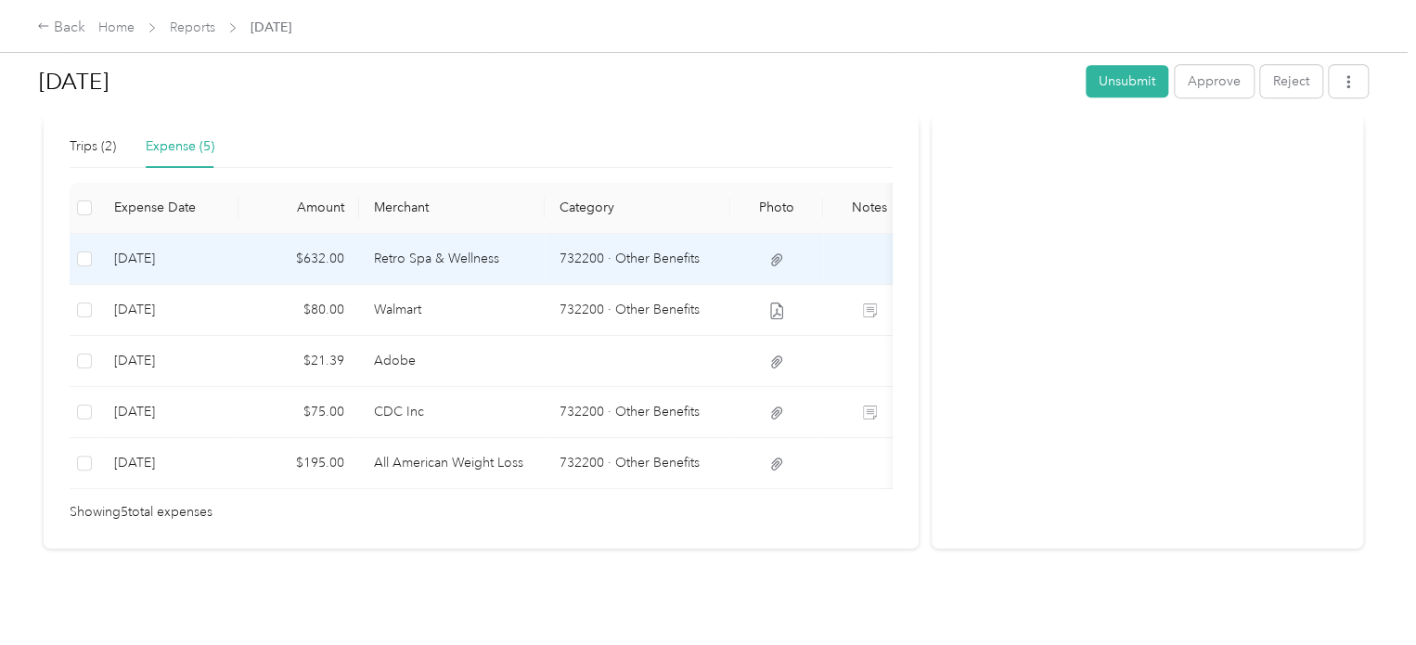
click at [546, 259] on td "732200 · Other Benefits" at bounding box center [638, 259] width 186 height 51
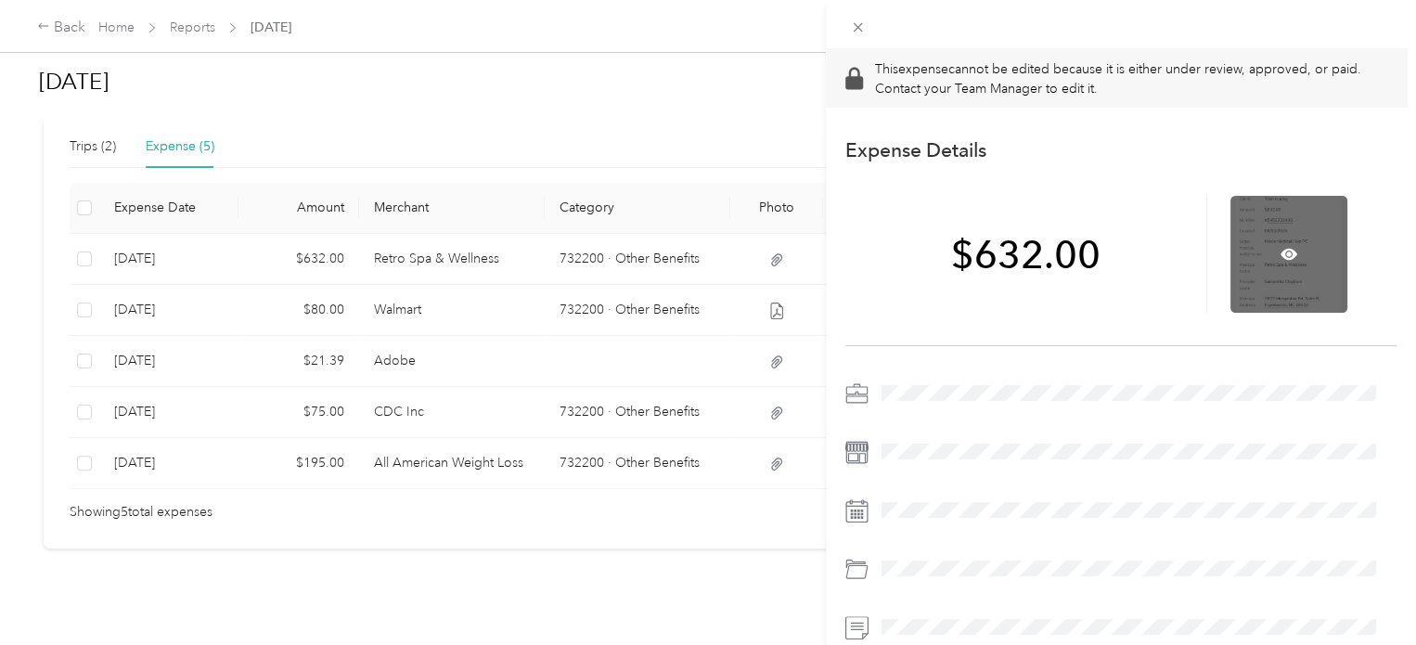
click at [1294, 259] on div at bounding box center [1289, 254] width 117 height 117
click at [1287, 254] on icon at bounding box center [1290, 255] width 6 height 6
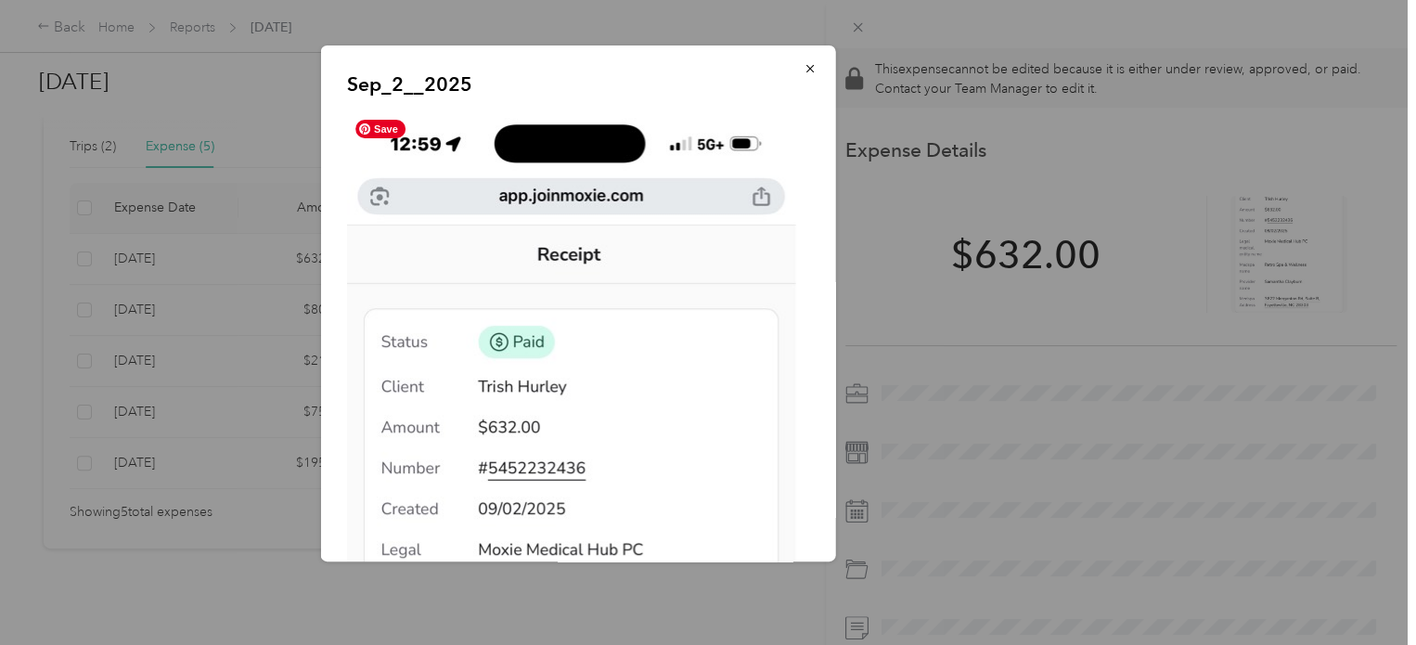
scroll to position [0, 0]
click at [804, 64] on icon "button" at bounding box center [810, 68] width 13 height 13
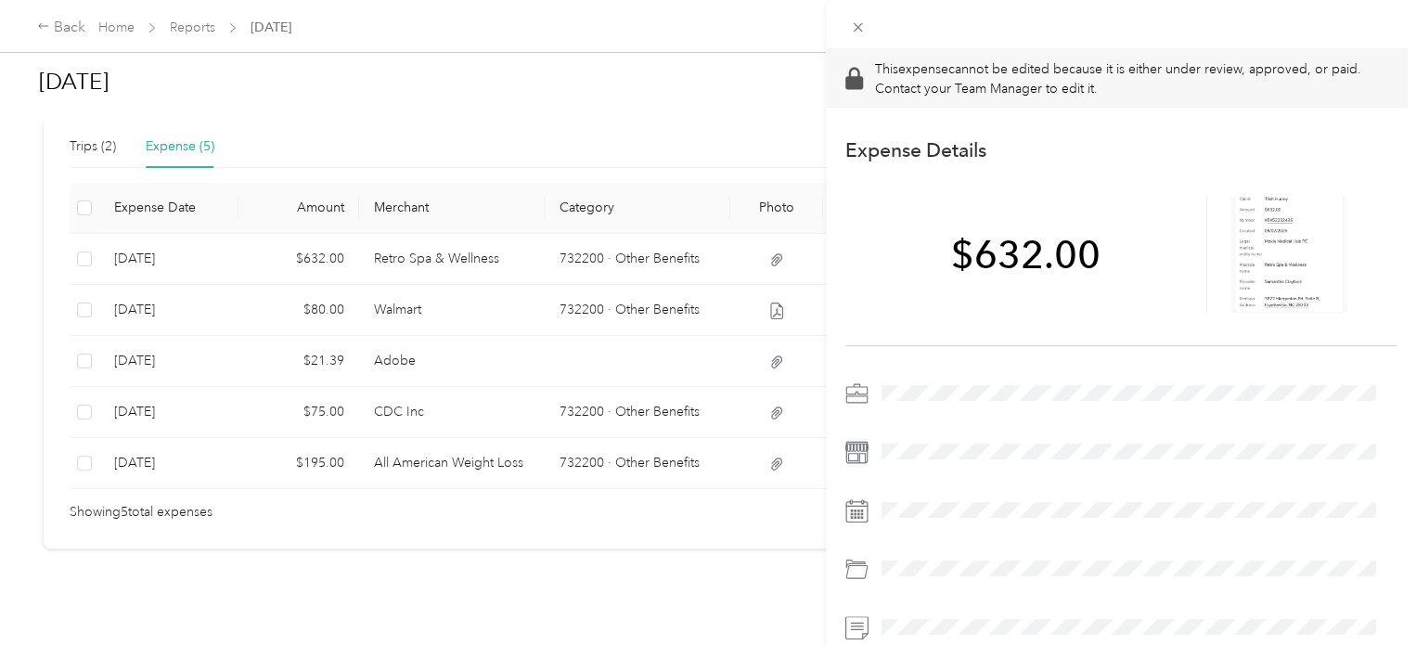
click at [343, 322] on div "This expense cannot be edited because it is either under review, approved, or p…" at bounding box center [708, 322] width 1416 height 645
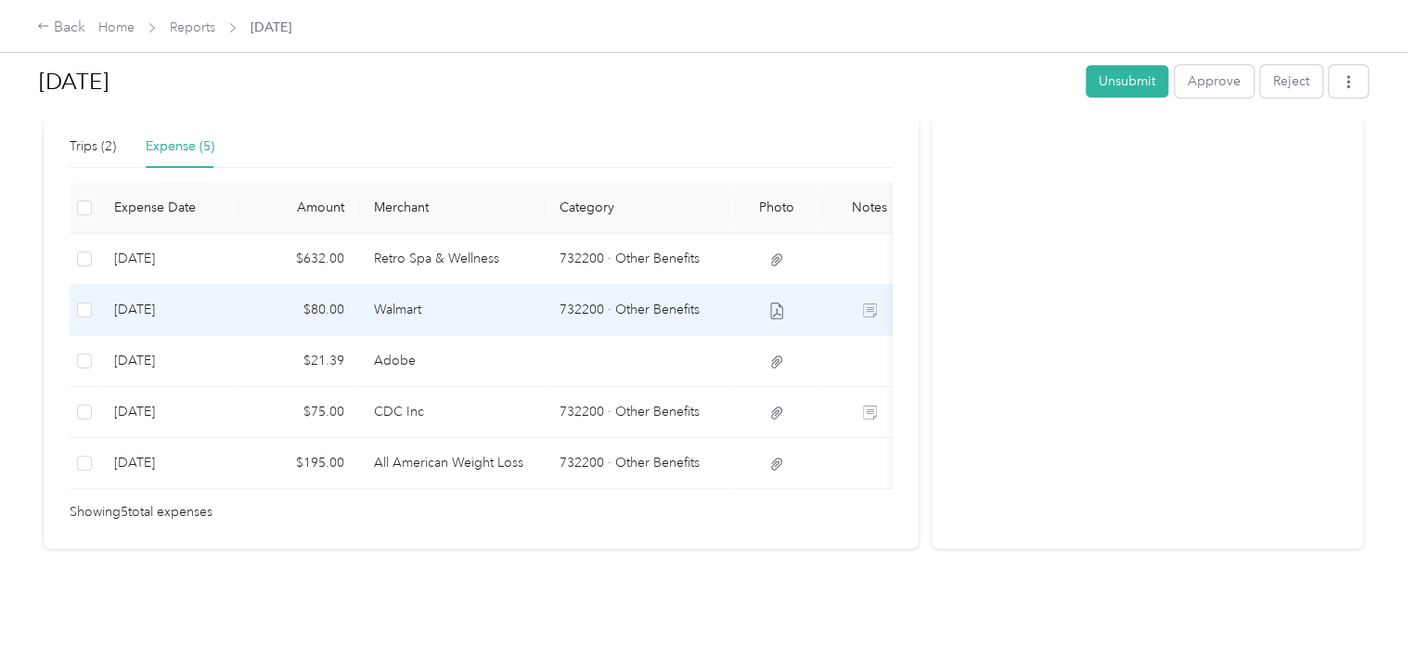
click at [497, 304] on td "Walmart" at bounding box center [452, 310] width 186 height 51
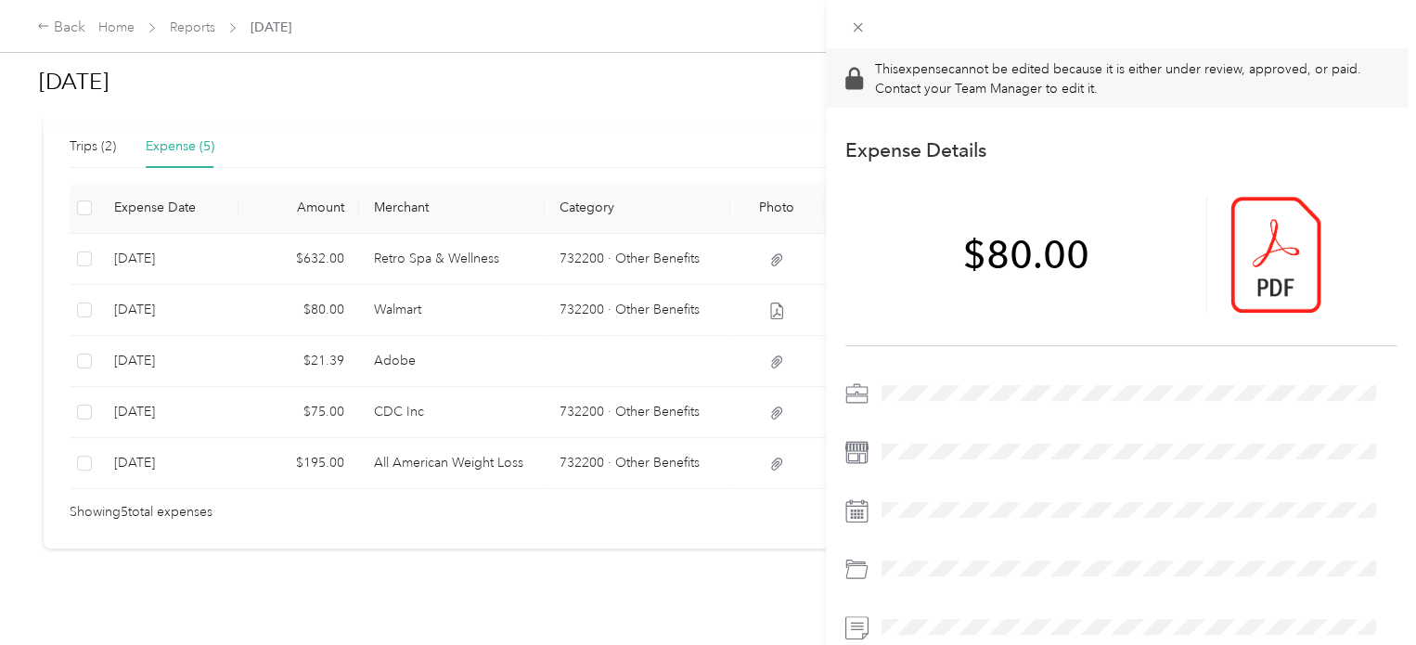
click at [428, 348] on div "This expense cannot be edited because it is either under review, approved, or p…" at bounding box center [708, 322] width 1416 height 645
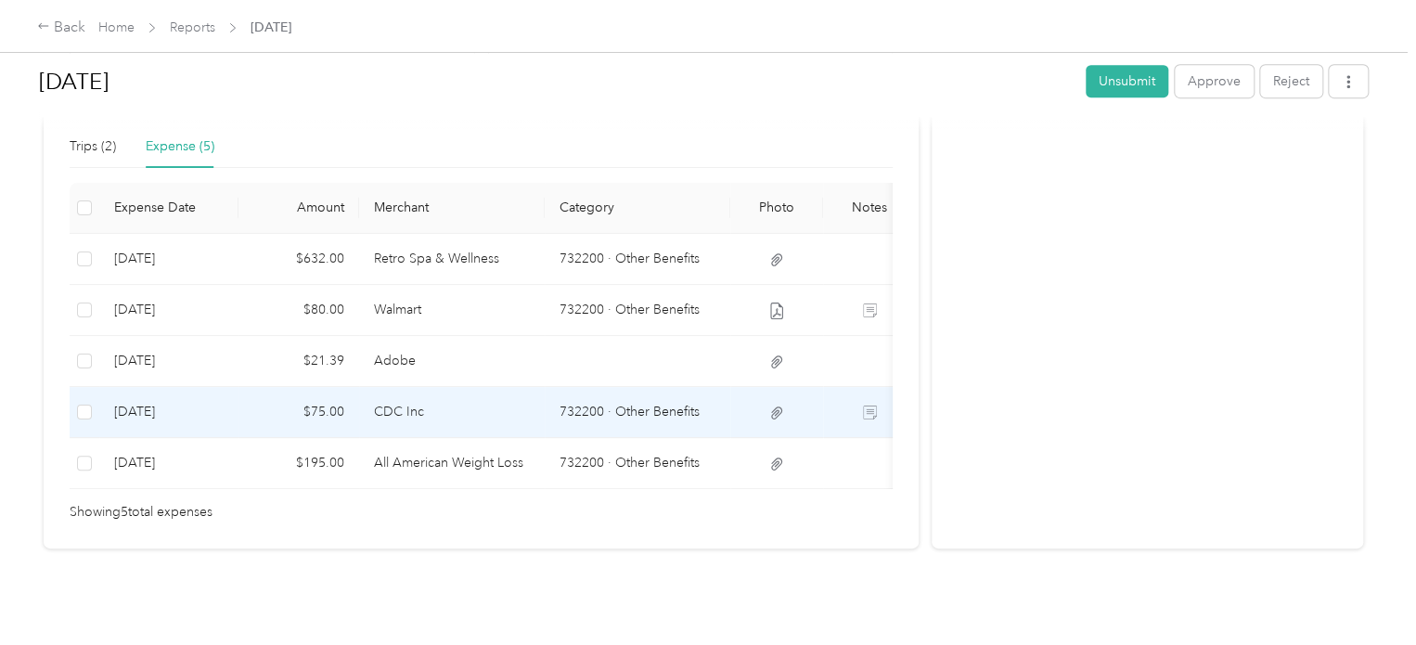
click at [438, 419] on td "CDC Inc" at bounding box center [452, 412] width 186 height 51
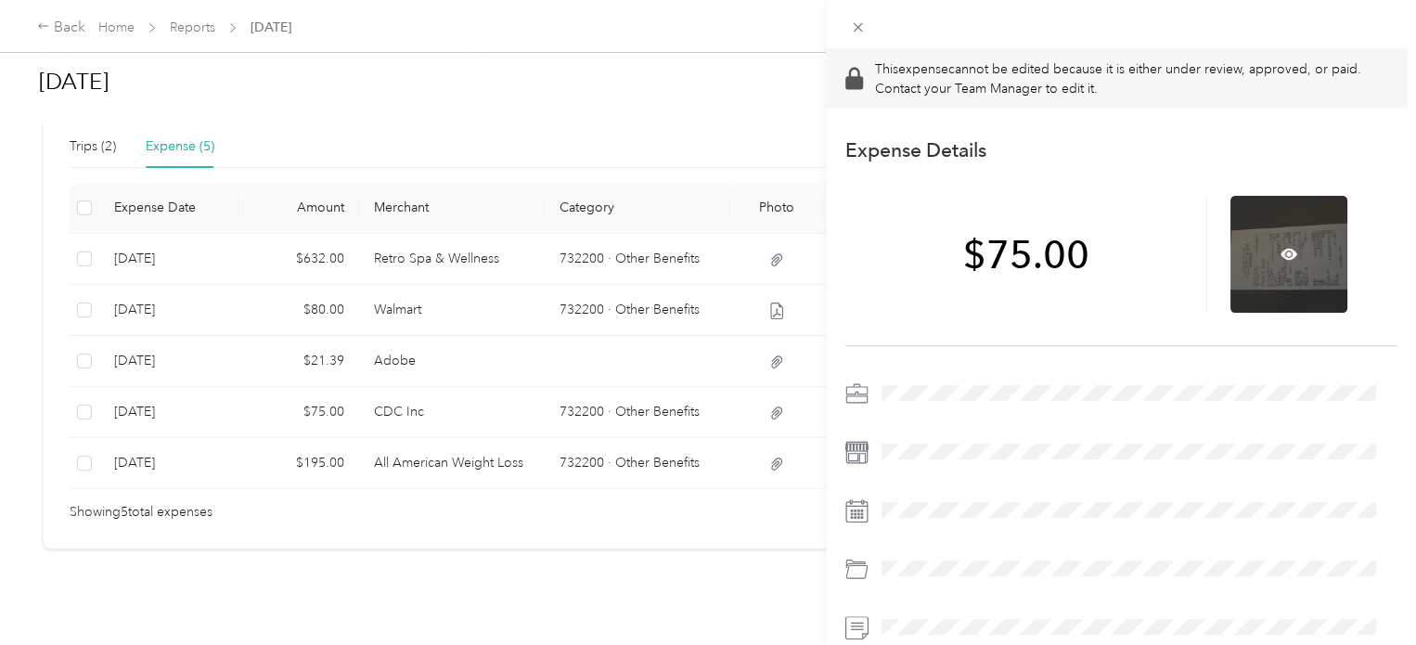
click at [1241, 269] on div at bounding box center [1289, 254] width 117 height 117
click at [1287, 252] on icon at bounding box center [1290, 255] width 6 height 6
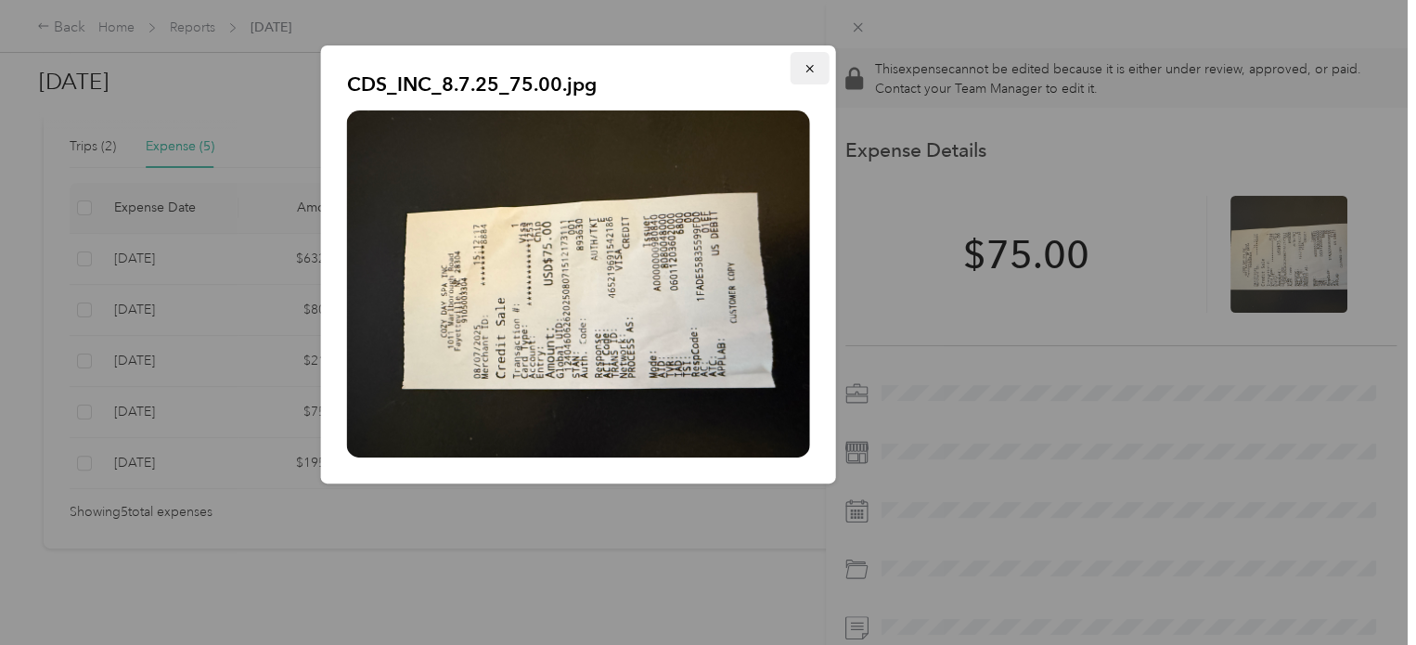
click at [816, 62] on icon "button" at bounding box center [810, 68] width 13 height 13
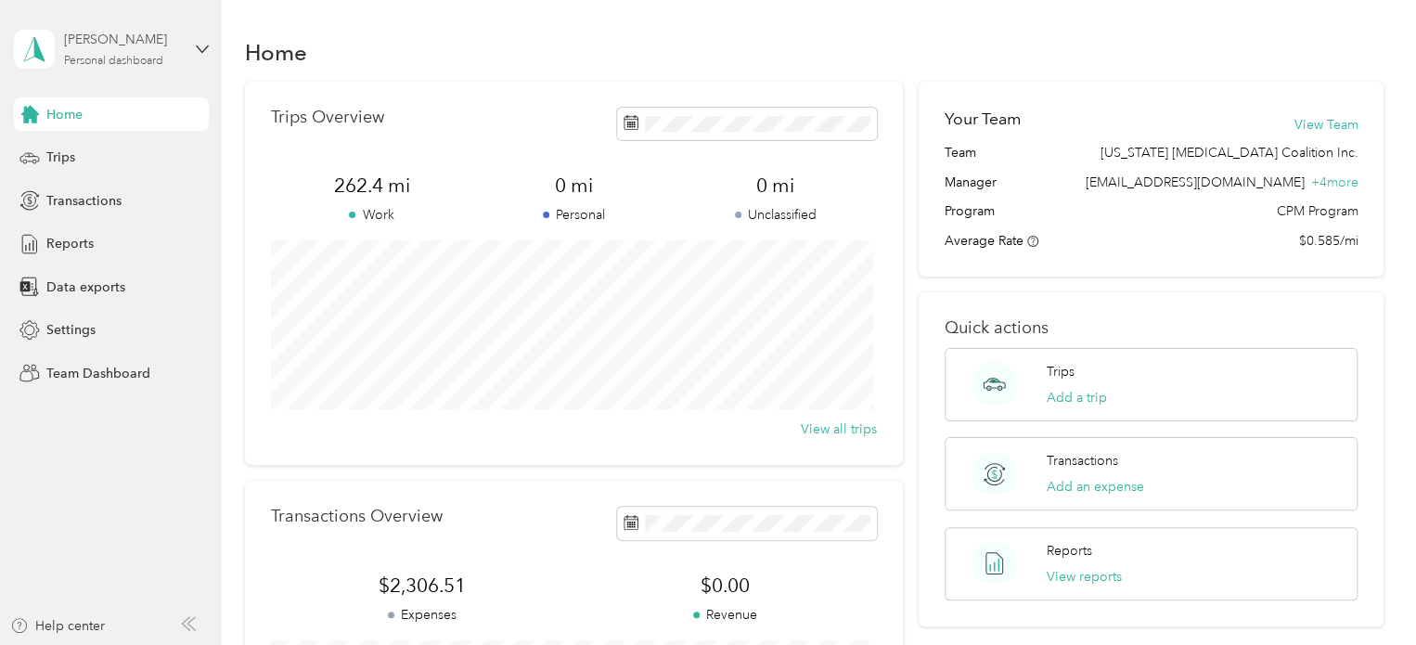
click at [82, 61] on div "Personal dashboard" at bounding box center [113, 61] width 99 height 11
click at [89, 151] on div "Team dashboard" at bounding box center [79, 152] width 99 height 19
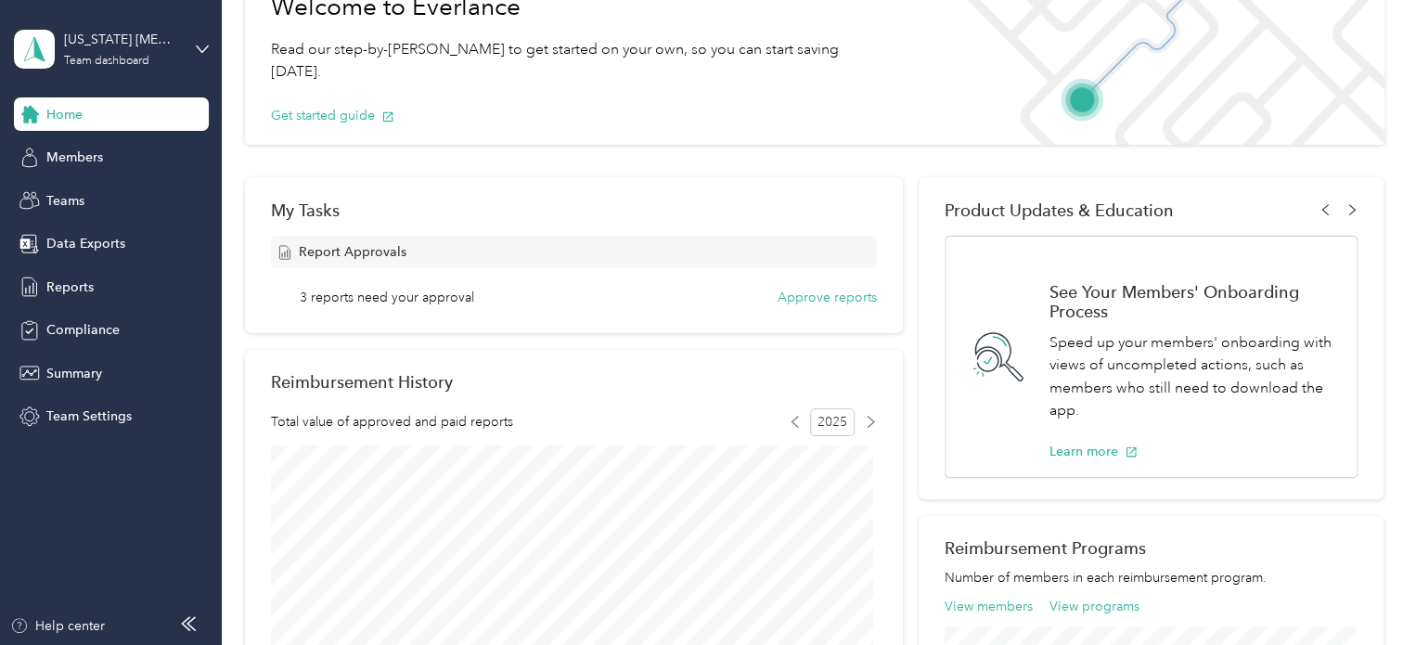
scroll to position [93, 0]
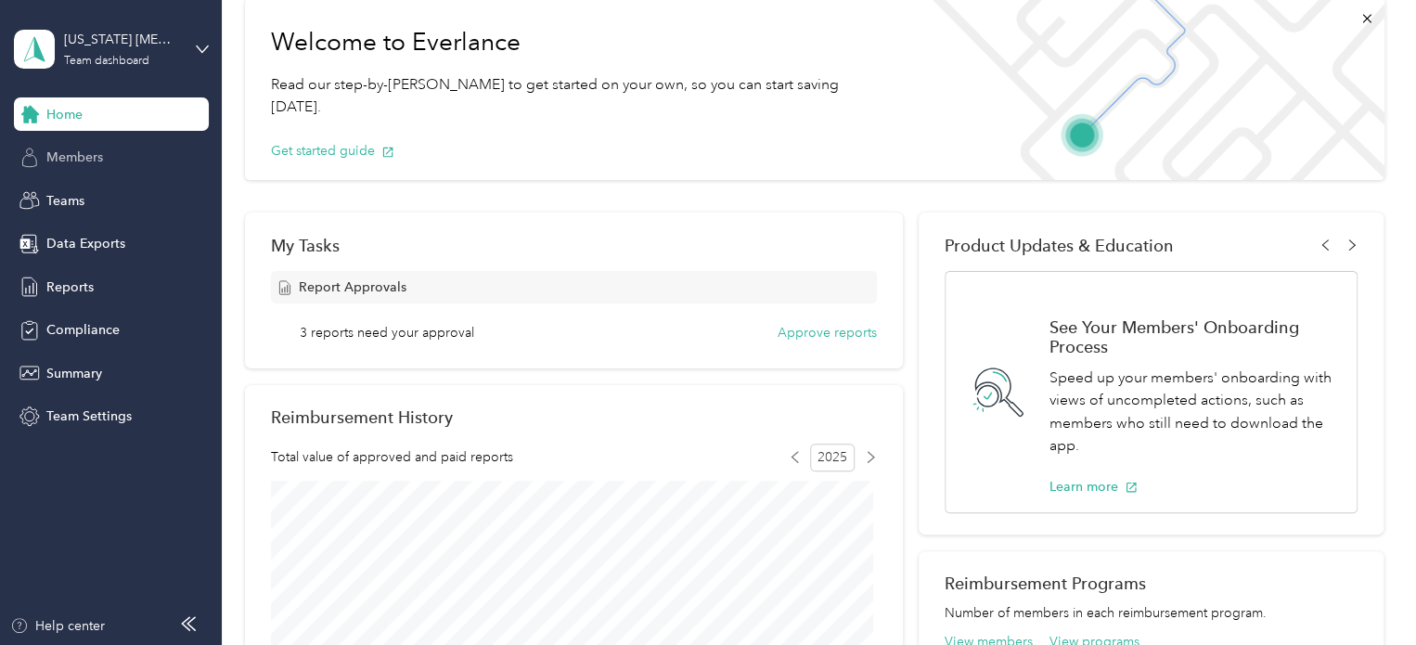
click at [62, 159] on span "Members" at bounding box center [74, 157] width 57 height 19
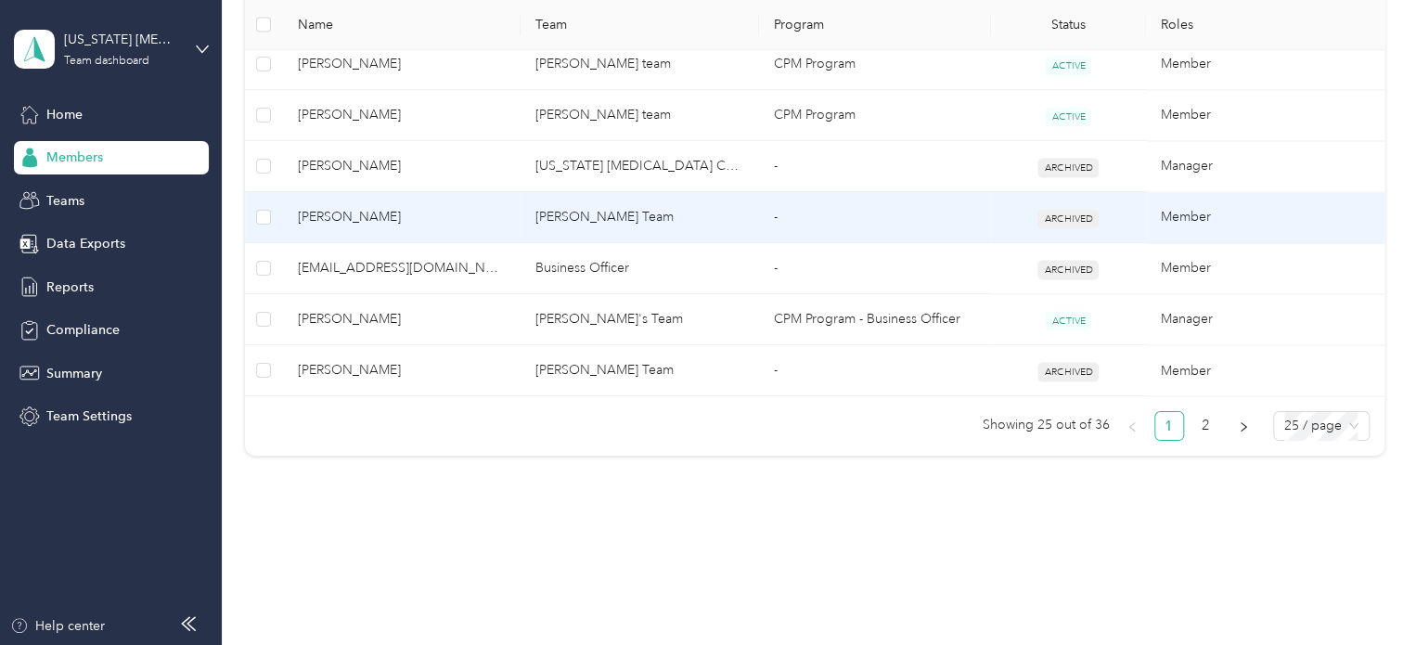
scroll to position [1438, 0]
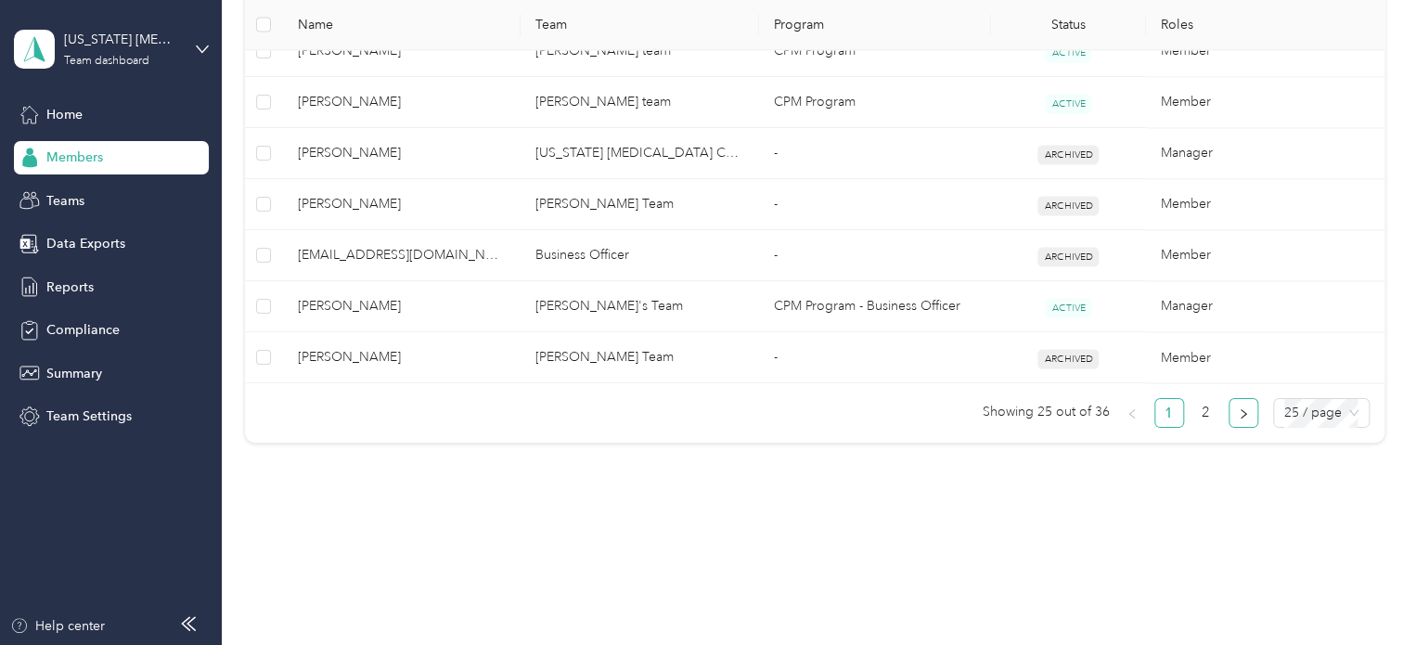
click at [1240, 408] on icon "right" at bounding box center [1243, 413] width 11 height 11
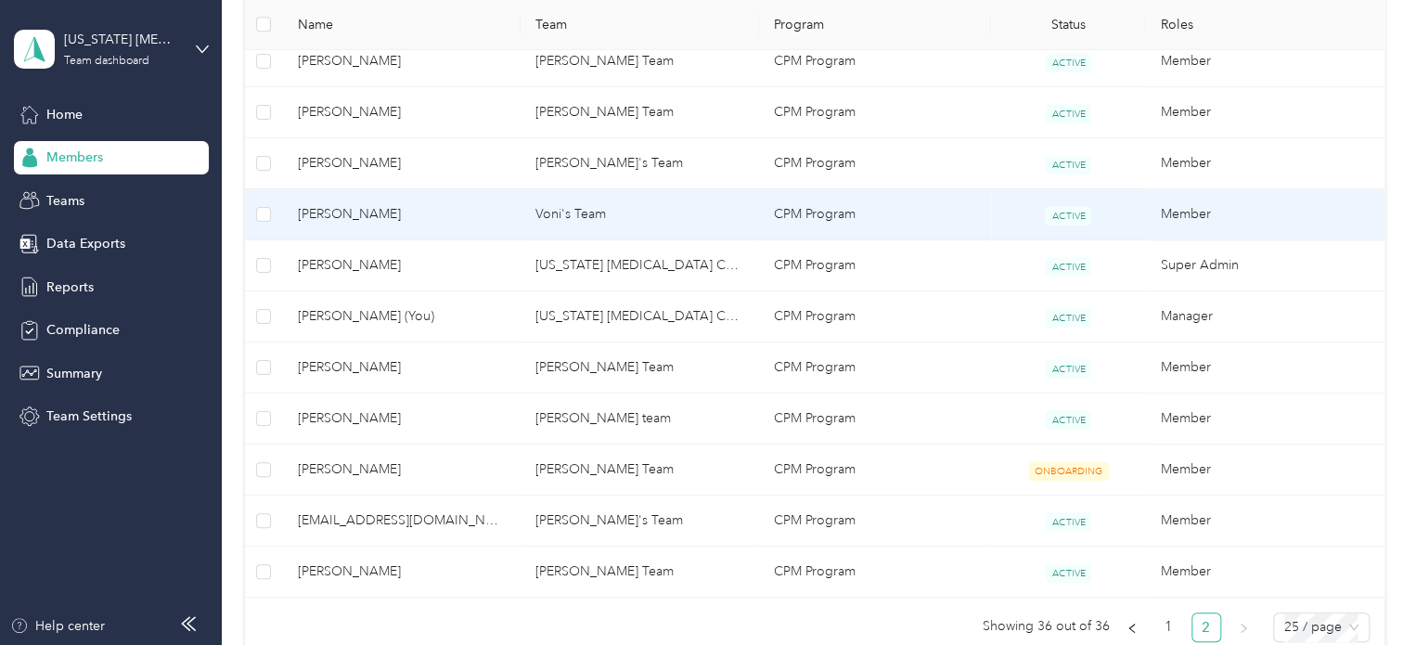
scroll to position [540, 0]
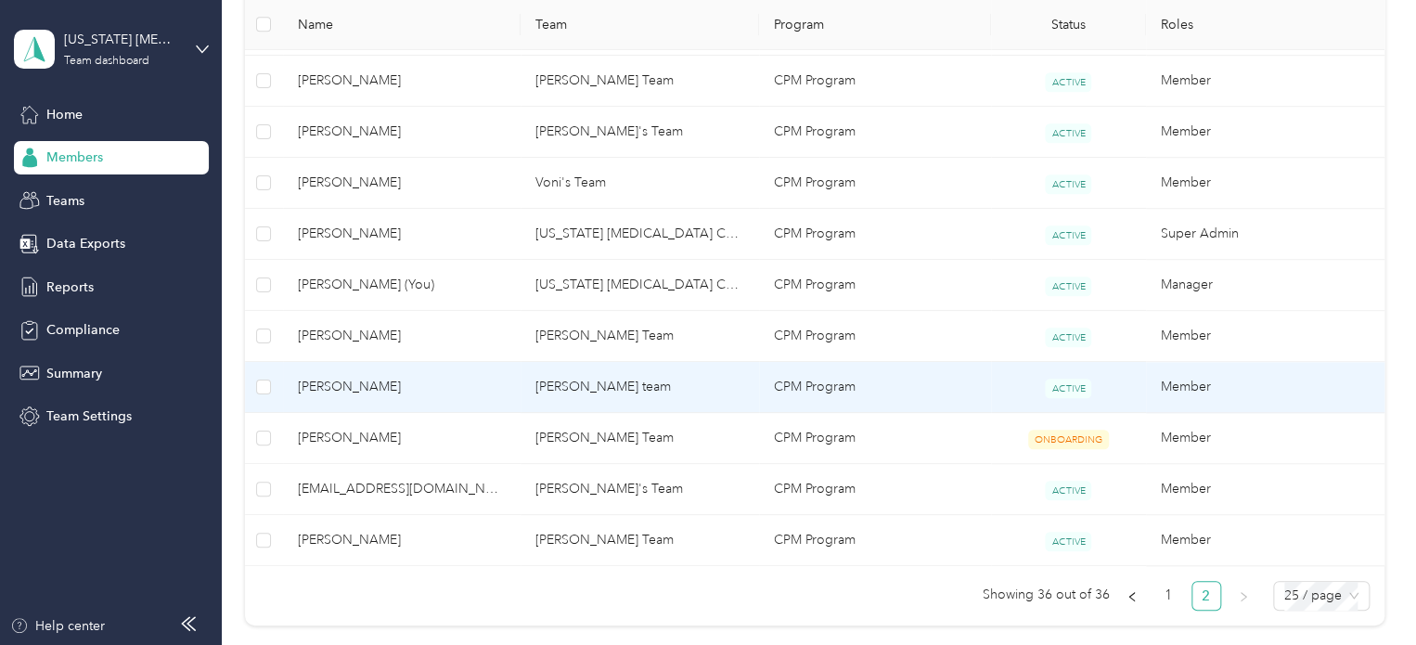
click at [349, 383] on span "John Higgins" at bounding box center [402, 387] width 209 height 20
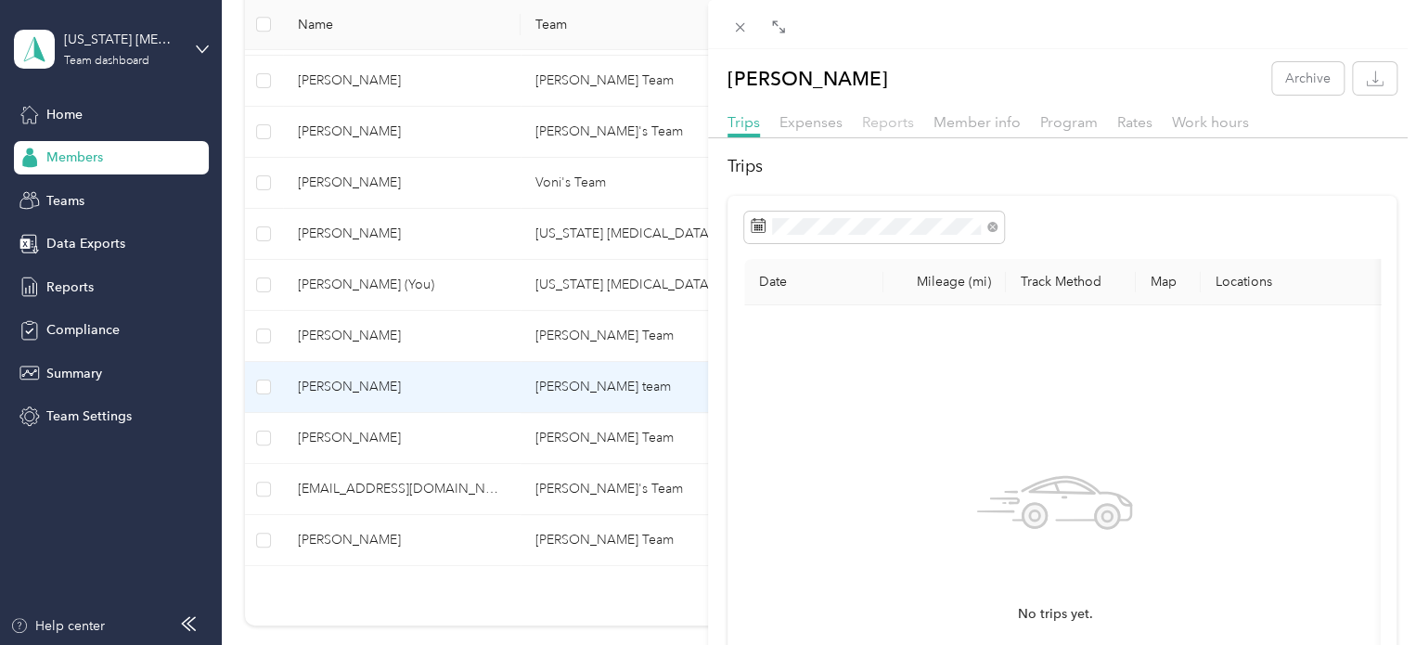
click at [883, 123] on span "Reports" at bounding box center [888, 122] width 52 height 18
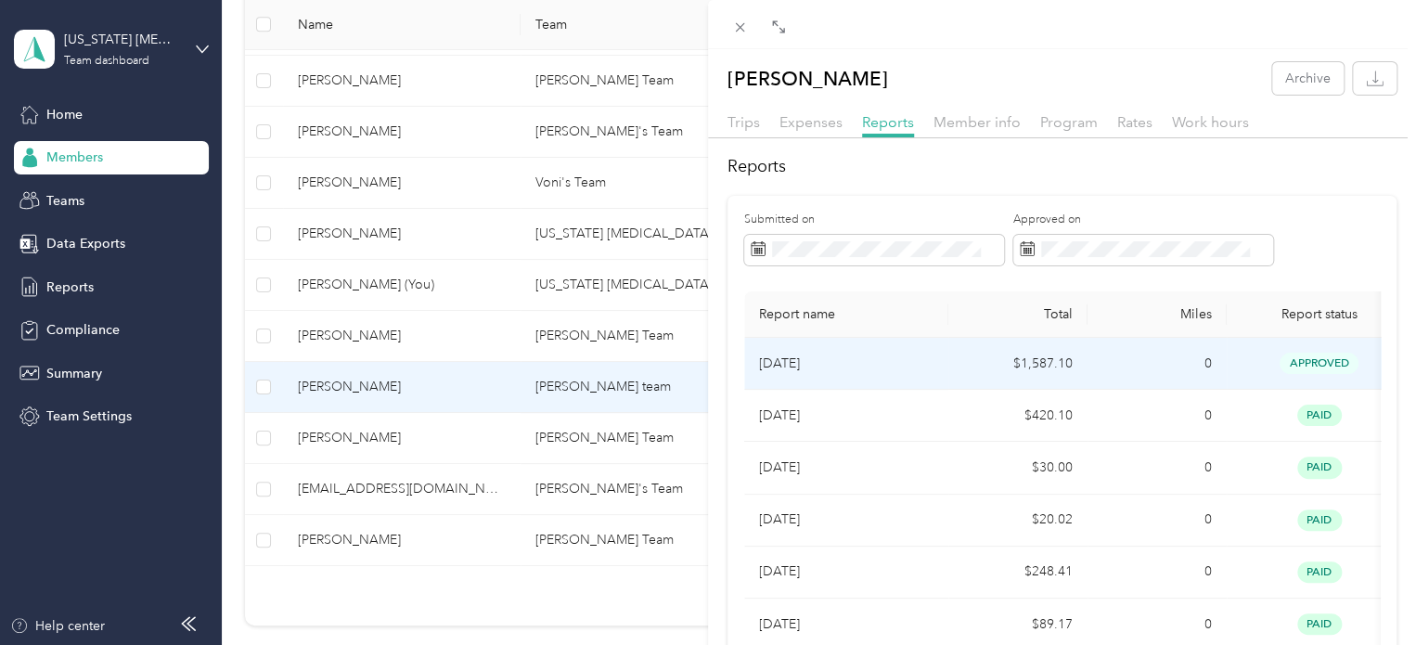
click at [937, 370] on td "[DATE]" at bounding box center [846, 364] width 204 height 52
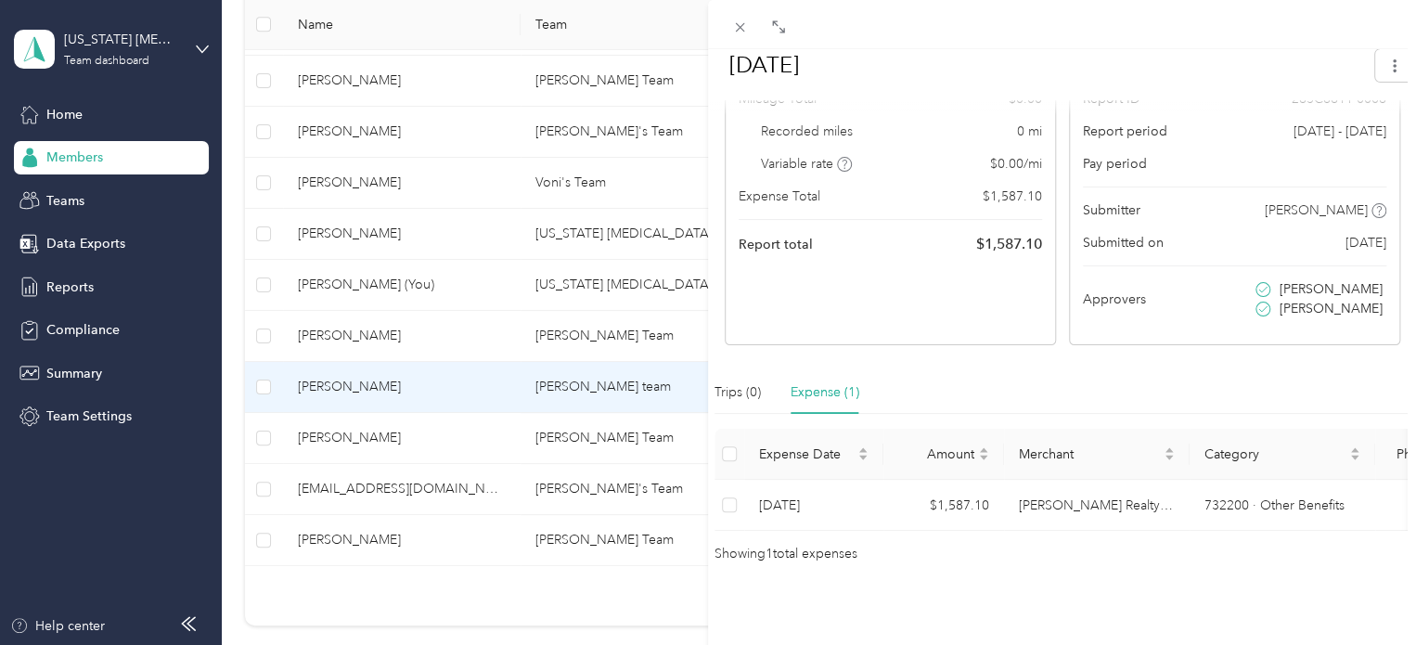
scroll to position [232, 0]
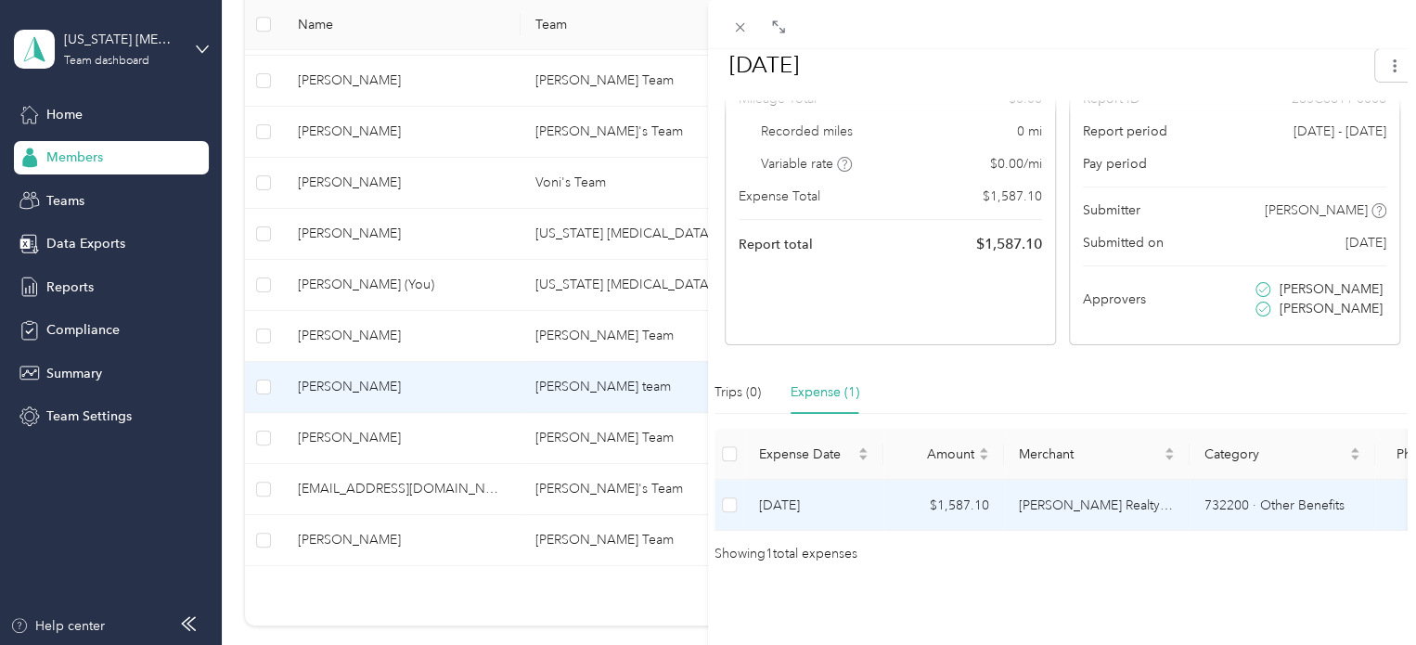
click at [1087, 495] on td "Riggs Realty Group" at bounding box center [1097, 505] width 186 height 51
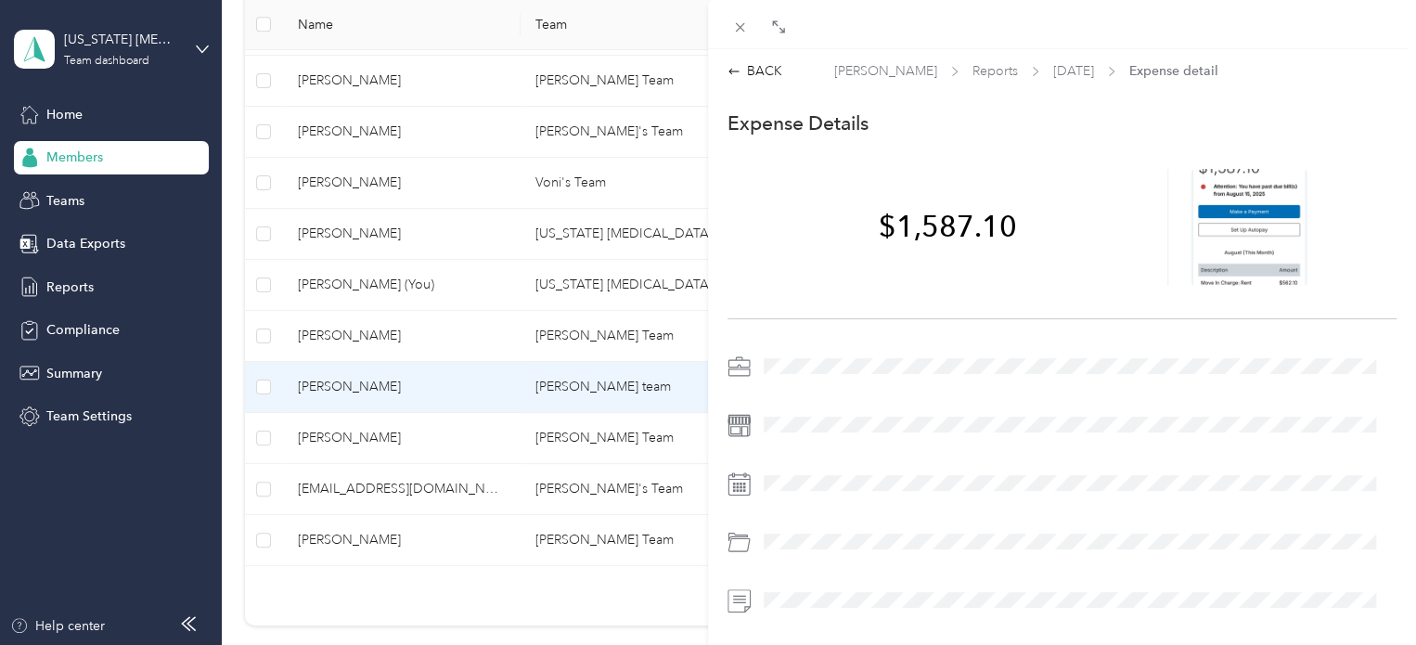
scroll to position [0, 0]
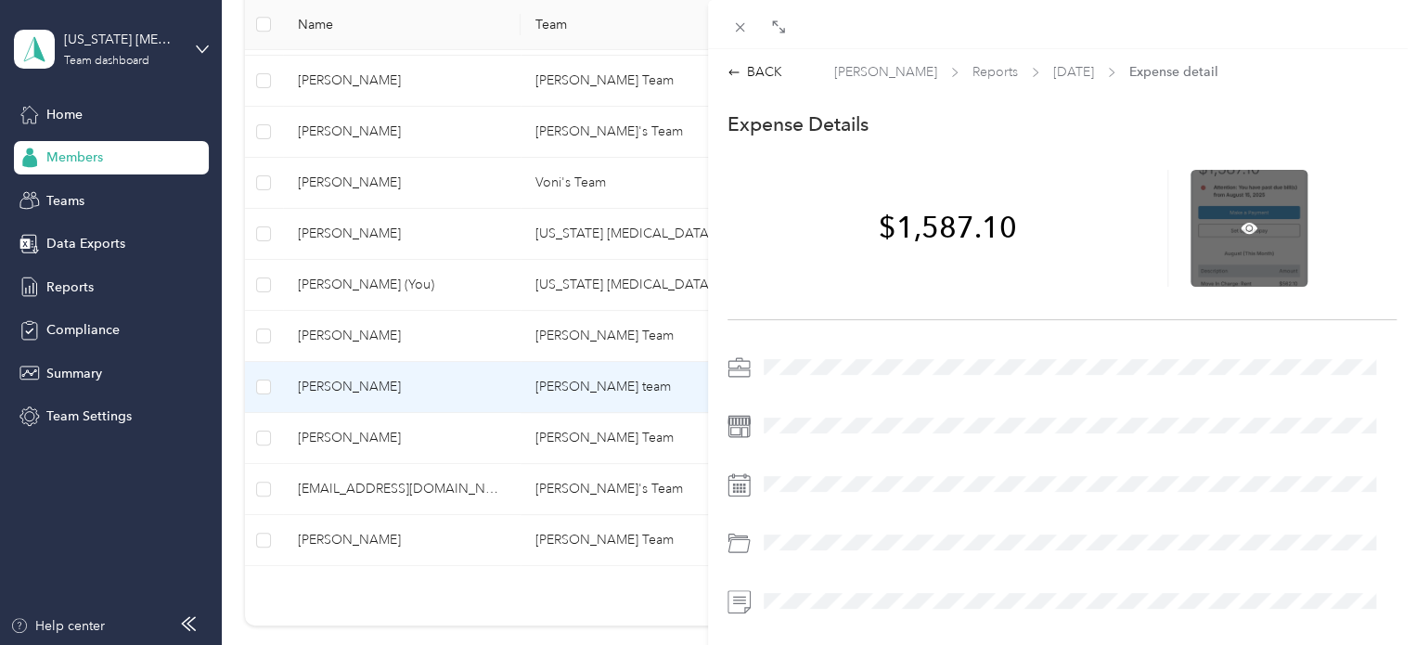
click at [1273, 175] on div at bounding box center [1249, 228] width 117 height 117
click at [1243, 227] on icon at bounding box center [1249, 228] width 17 height 17
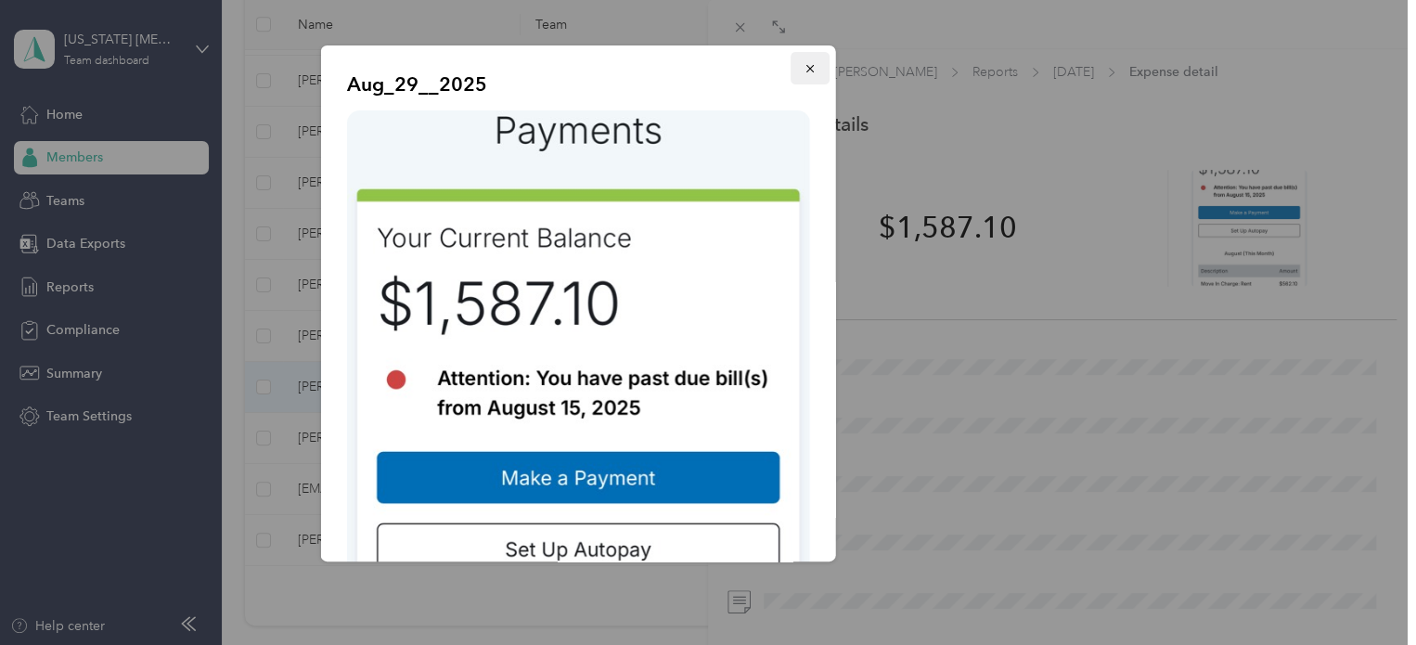
click at [804, 72] on icon "button" at bounding box center [810, 68] width 13 height 13
